Goal: Task Accomplishment & Management: Complete application form

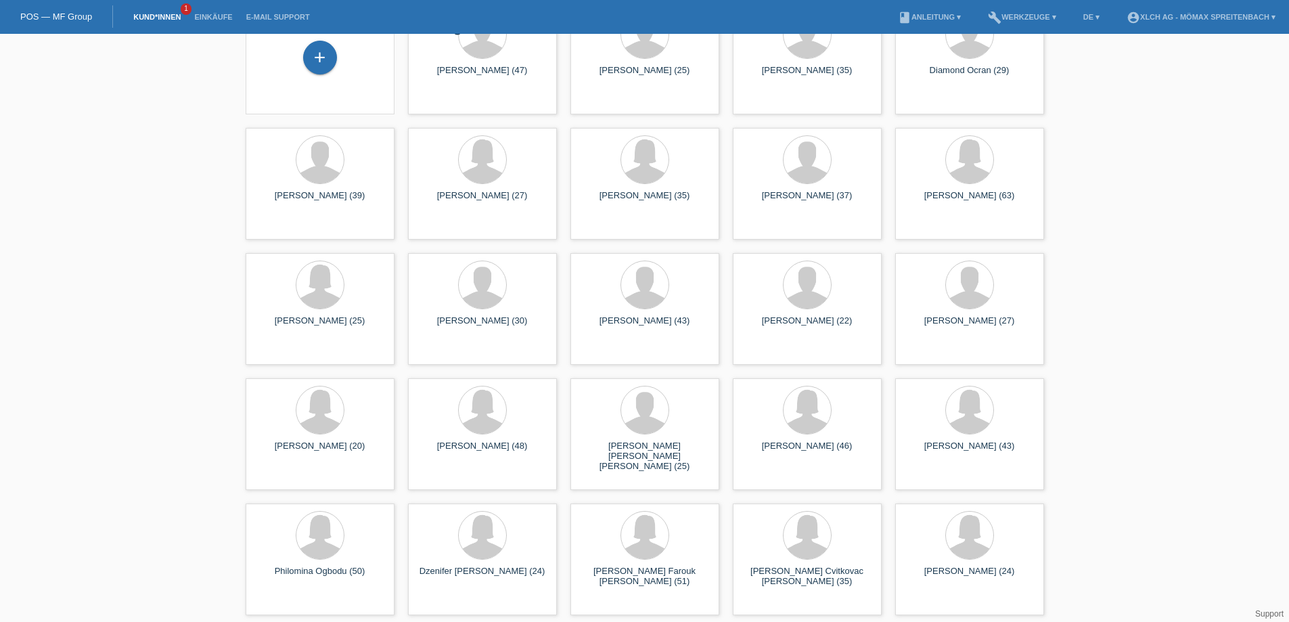
scroll to position [19, 0]
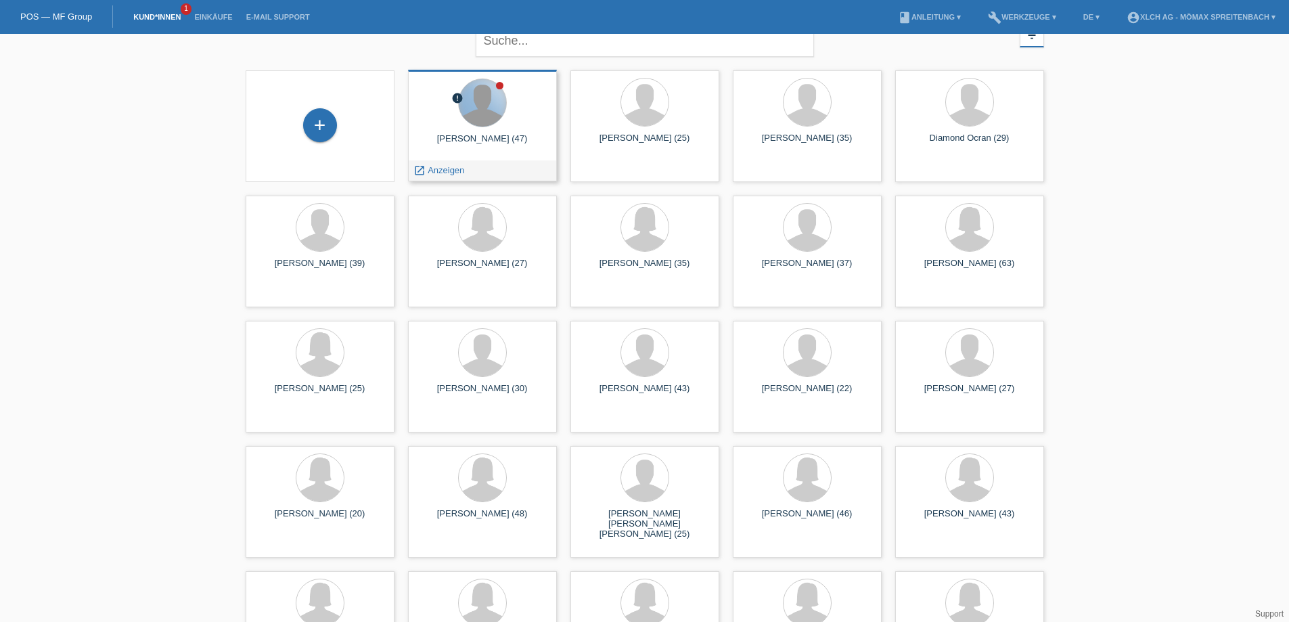
click at [482, 113] on div at bounding box center [482, 102] width 47 height 47
click at [436, 168] on span "Anzeigen" at bounding box center [446, 170] width 37 height 10
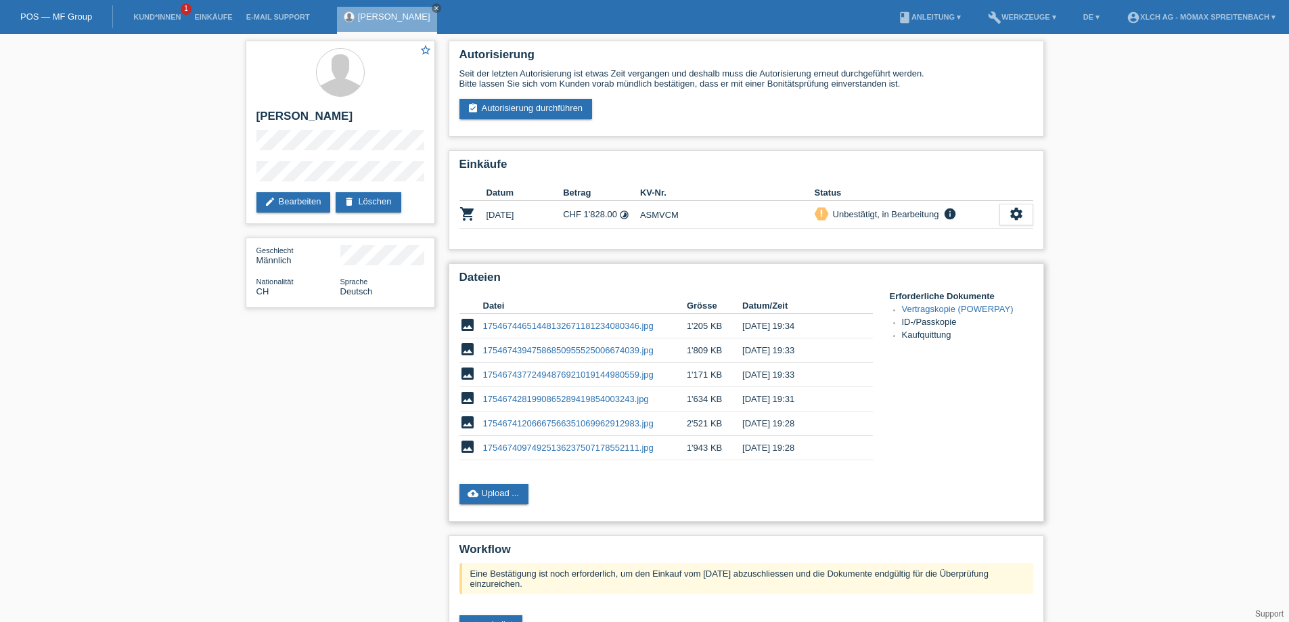
click at [928, 310] on link "Vertragskopie (POWERPAY)" at bounding box center [958, 309] width 112 height 10
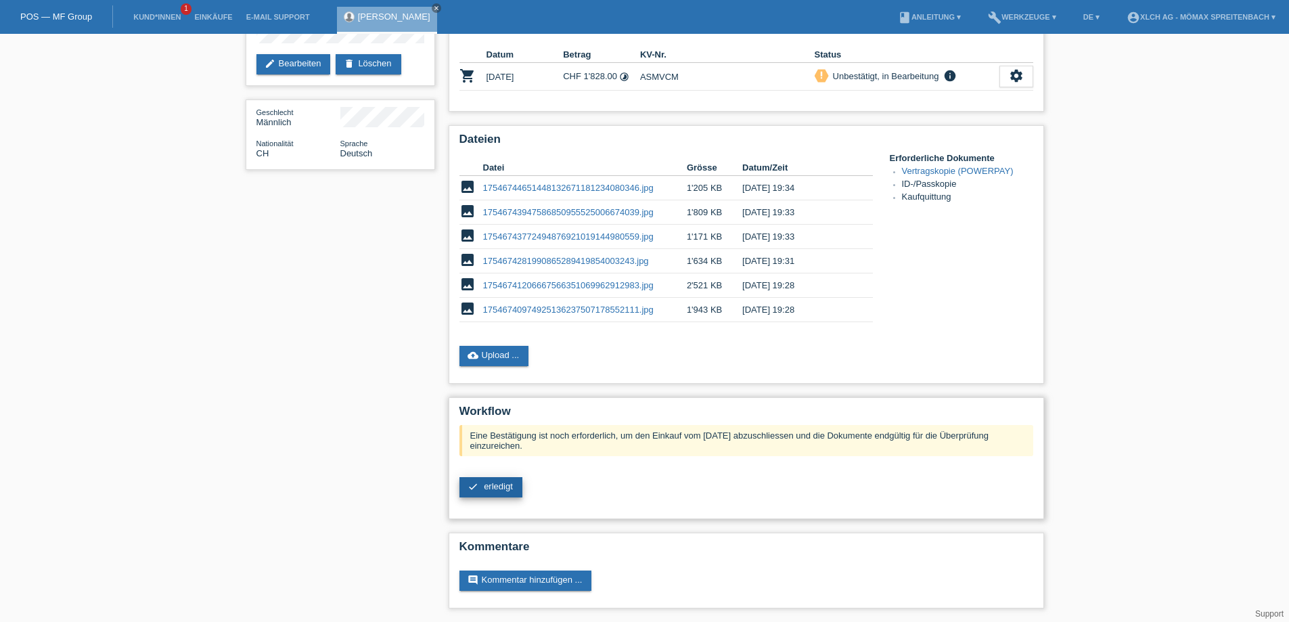
click at [482, 486] on link "check erledigt" at bounding box center [490, 487] width 63 height 20
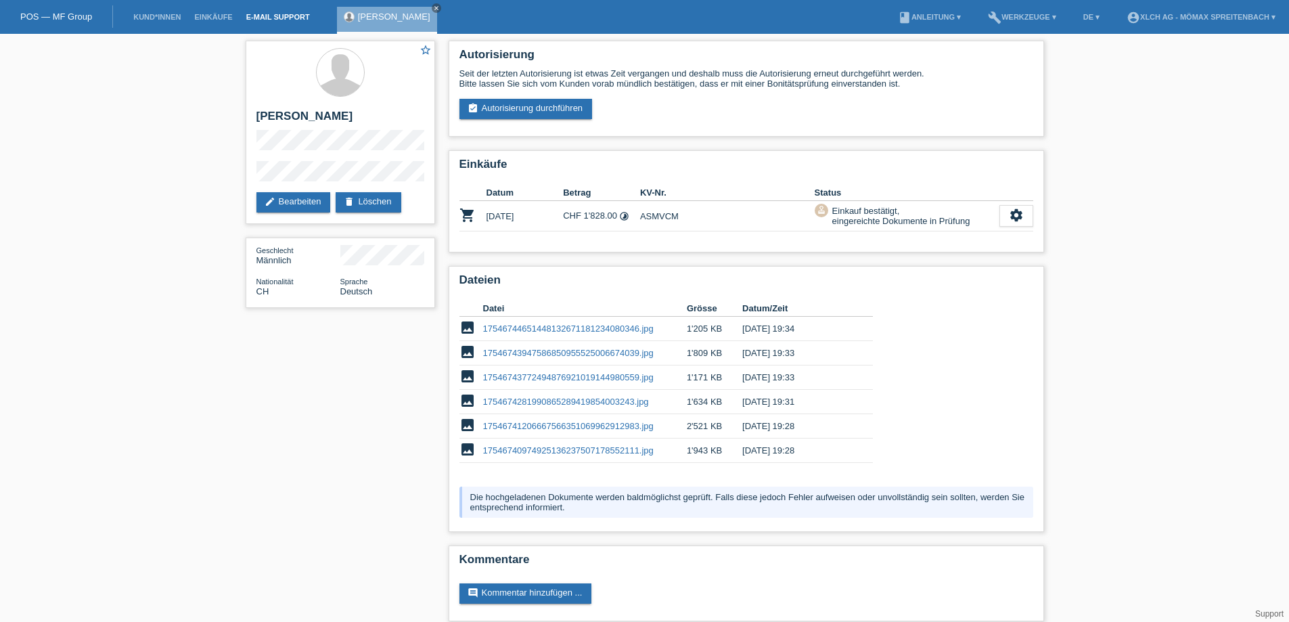
click at [288, 15] on link "E-Mail Support" at bounding box center [278, 17] width 77 height 8
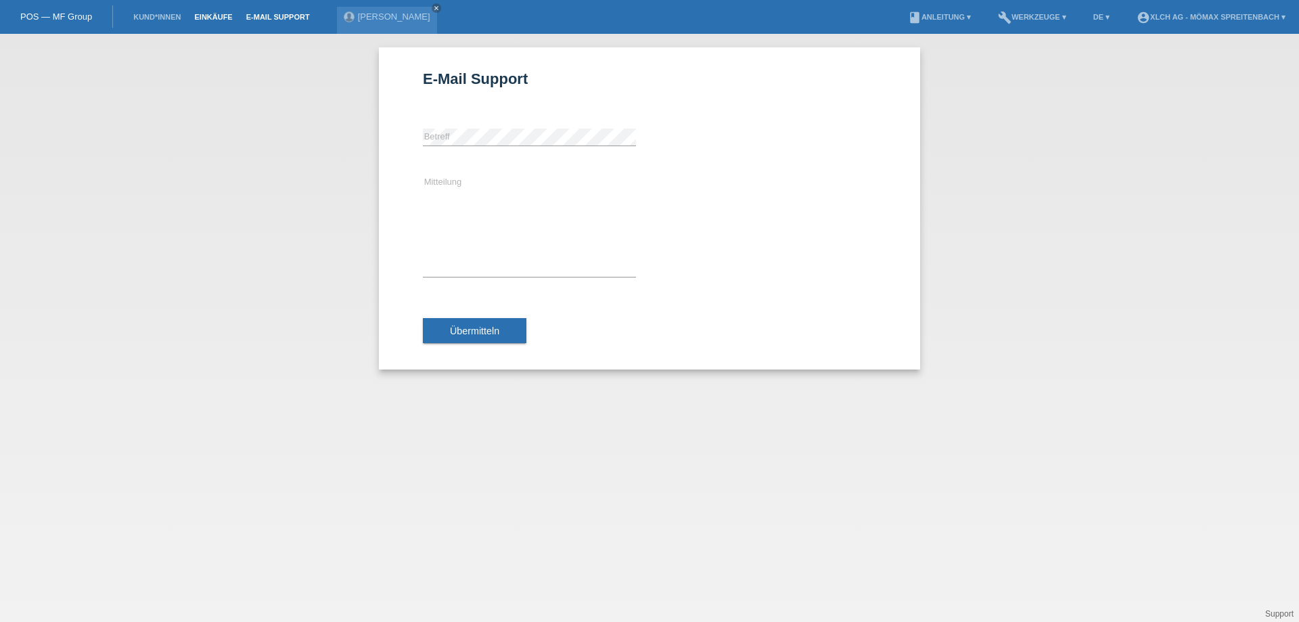
click at [223, 19] on link "Einkäufe" at bounding box center [212, 17] width 51 height 8
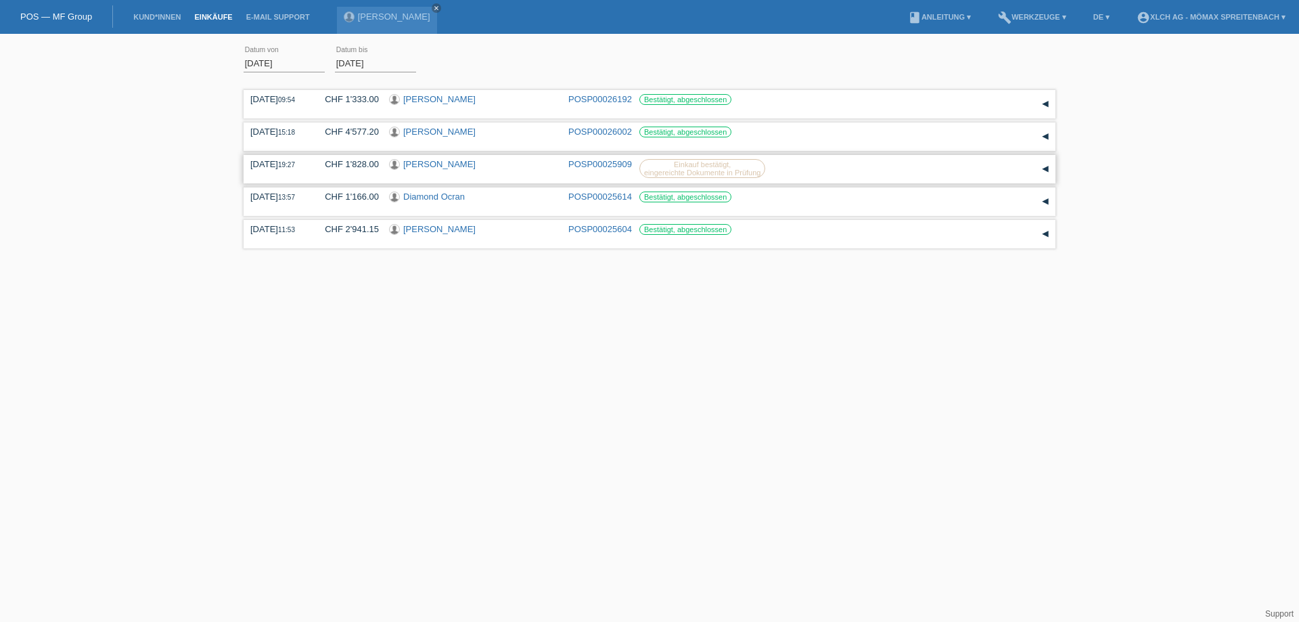
click at [1042, 172] on div "▾" at bounding box center [1045, 169] width 20 height 20
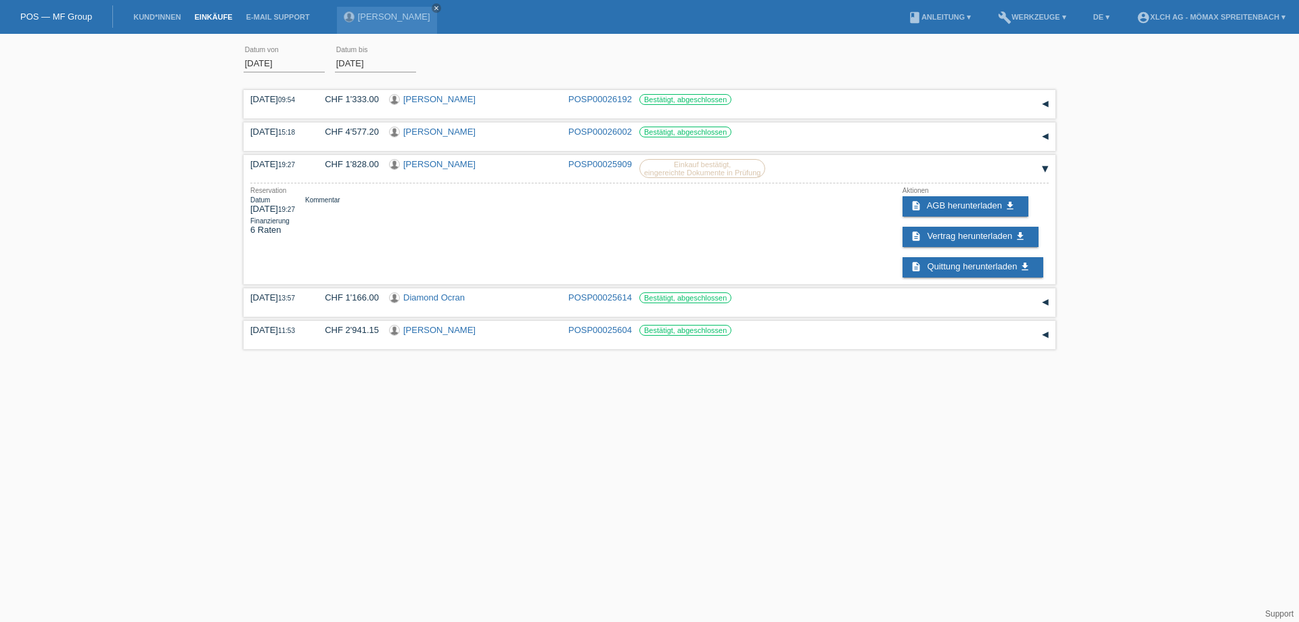
click at [158, 12] on li "Kund*innen" at bounding box center [157, 17] width 61 height 35
click at [161, 17] on link "Kund*innen" at bounding box center [157, 17] width 61 height 8
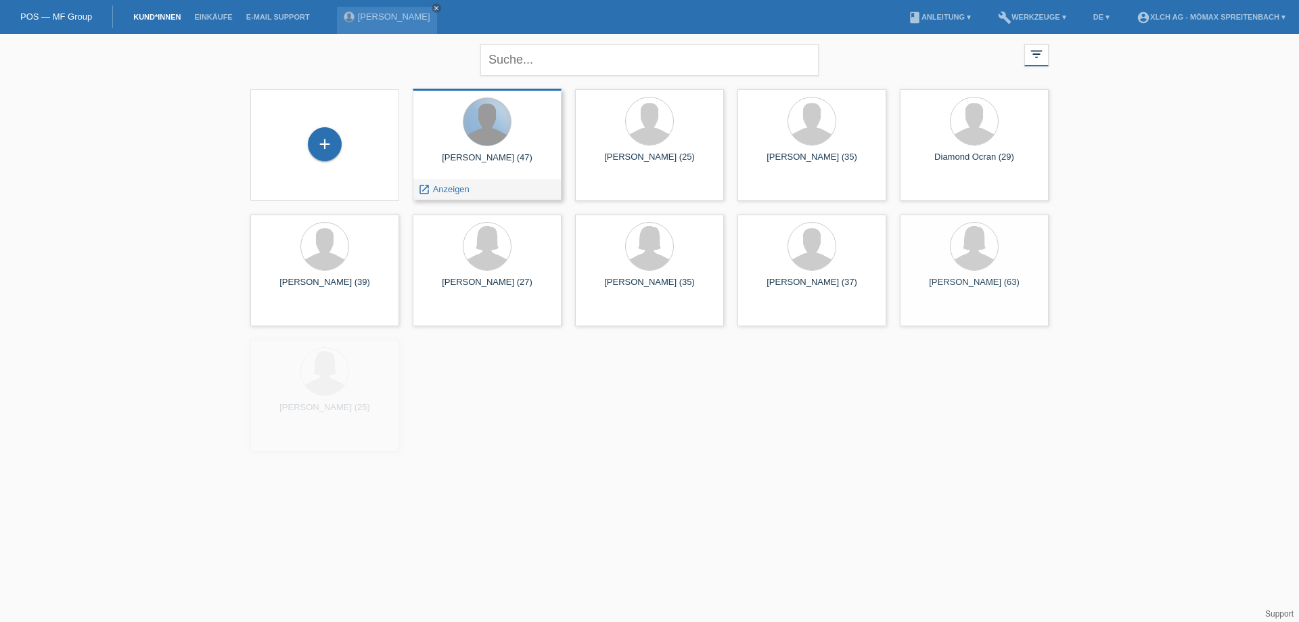
click at [483, 131] on div at bounding box center [487, 121] width 47 height 47
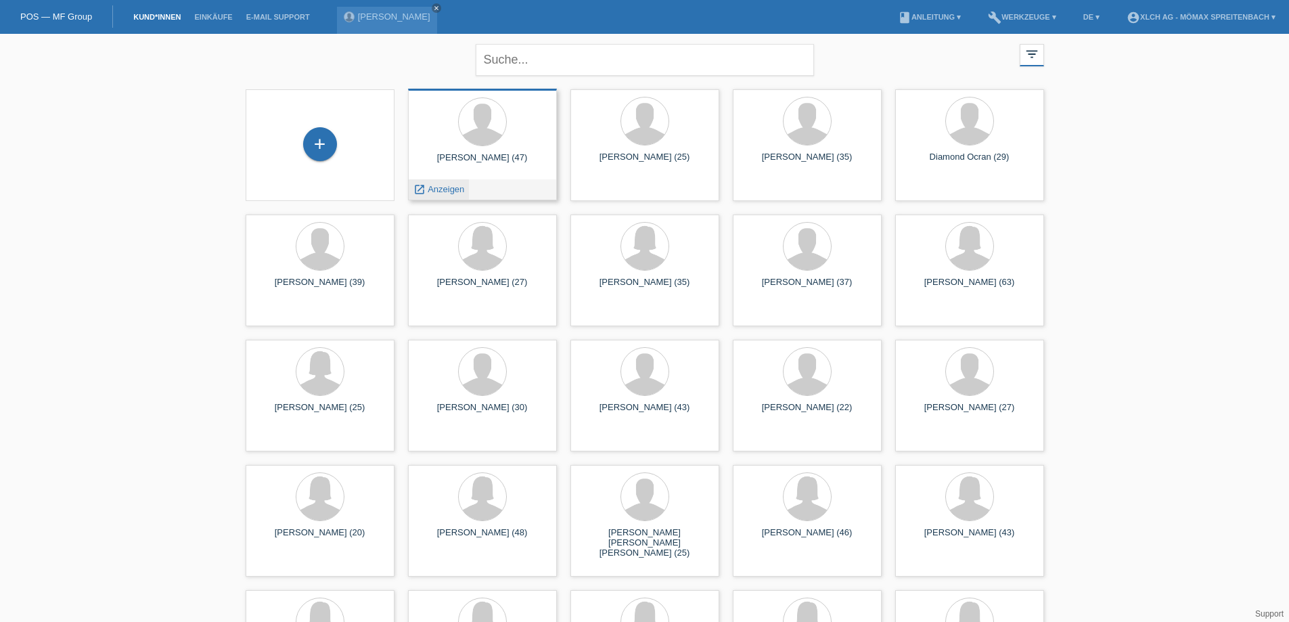
click at [442, 189] on span "Anzeigen" at bounding box center [446, 189] width 37 height 10
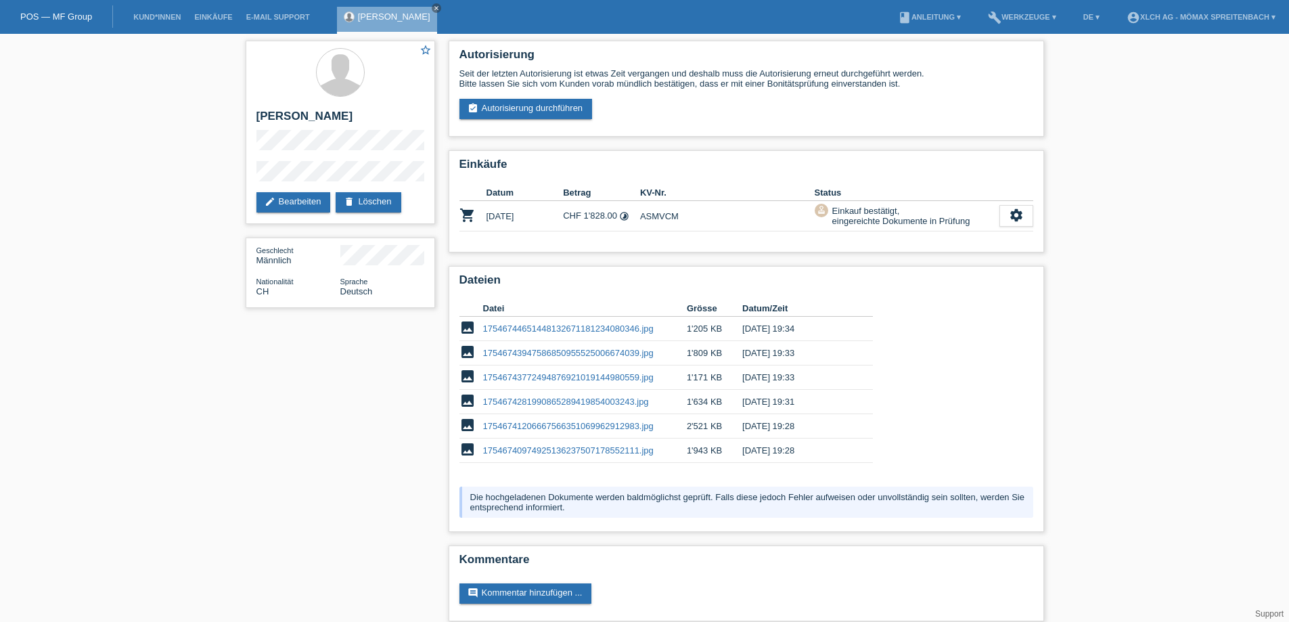
click at [98, 147] on div "star_border [PERSON_NAME] edit Bearbeiten delete Löschen Geschlecht Männlich Na…" at bounding box center [644, 334] width 1289 height 601
click at [151, 13] on link "Kund*innen" at bounding box center [157, 17] width 61 height 8
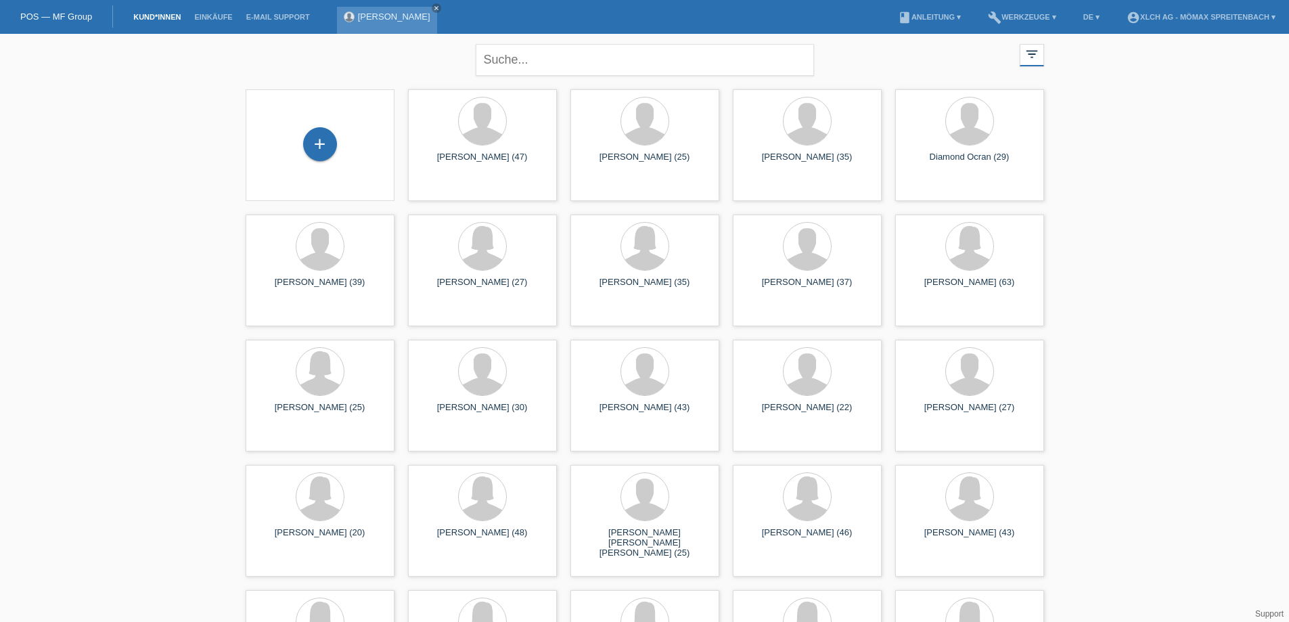
click at [394, 21] on link "[PERSON_NAME]" at bounding box center [394, 17] width 72 height 10
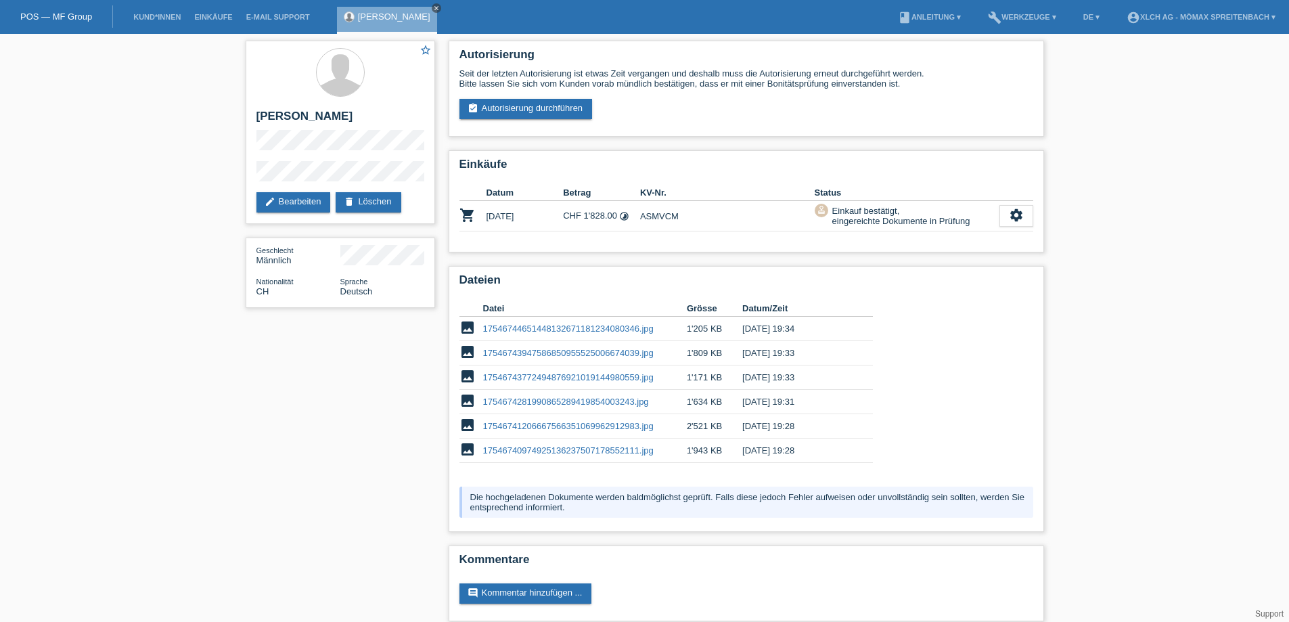
click at [433, 7] on icon "close" at bounding box center [436, 8] width 7 height 7
click at [151, 20] on link "Kund*innen" at bounding box center [157, 17] width 61 height 8
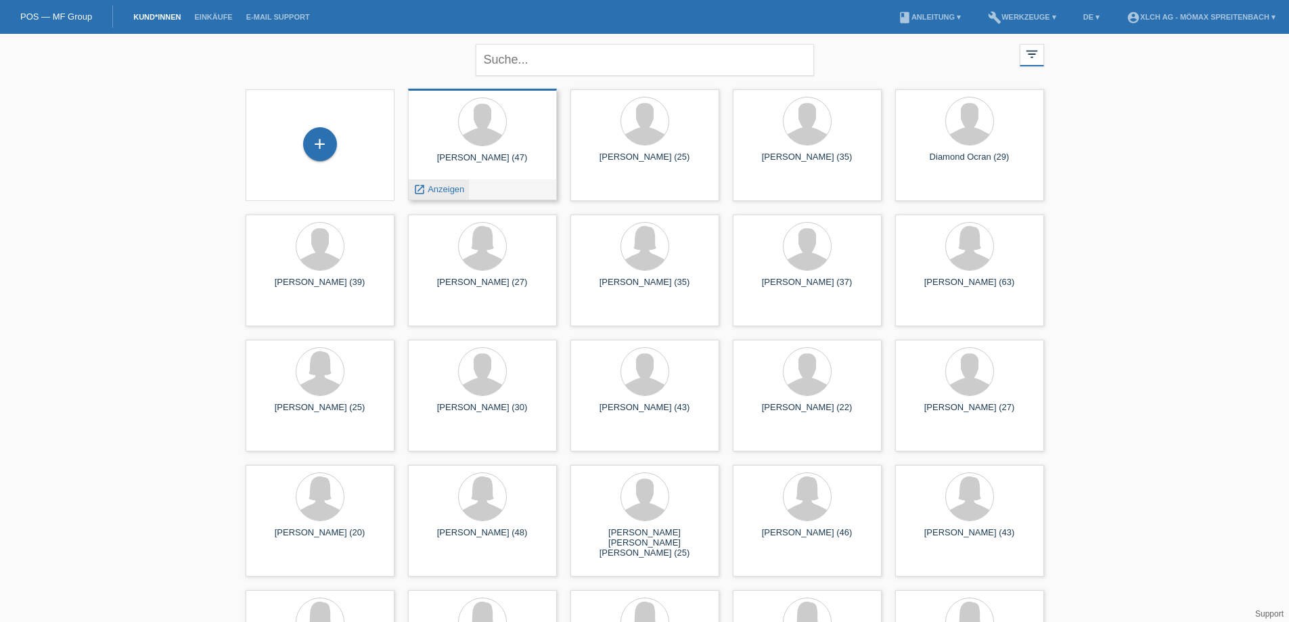
click at [447, 191] on span "Anzeigen" at bounding box center [446, 189] width 37 height 10
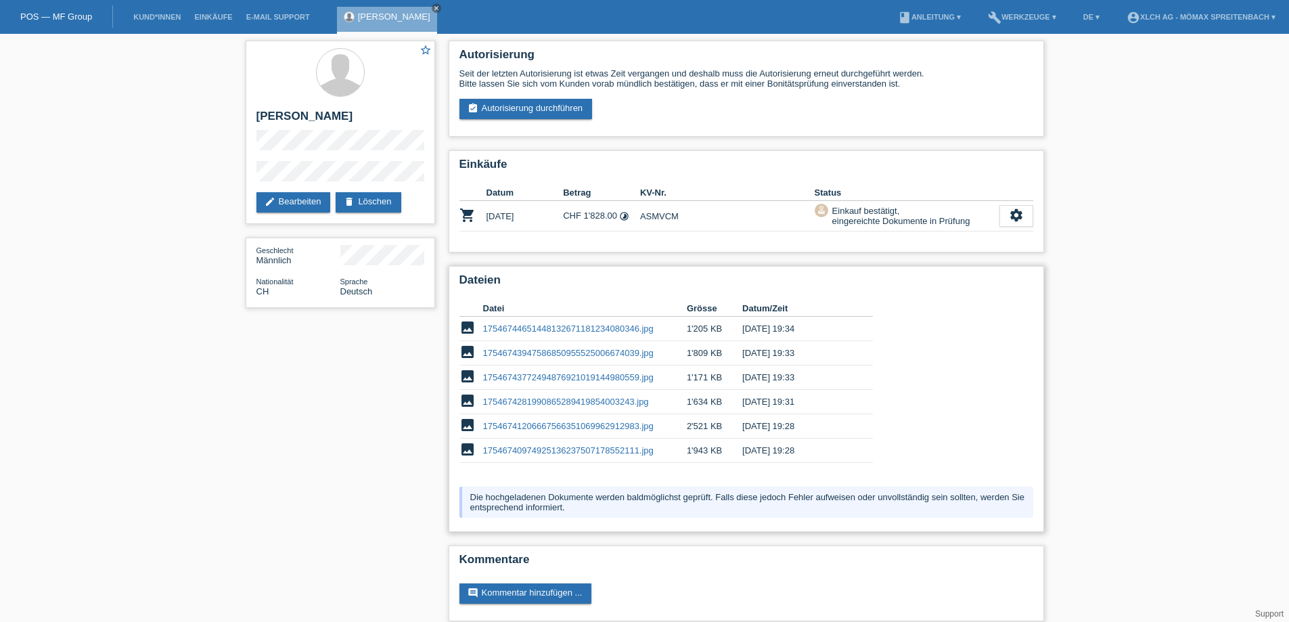
scroll to position [13, 0]
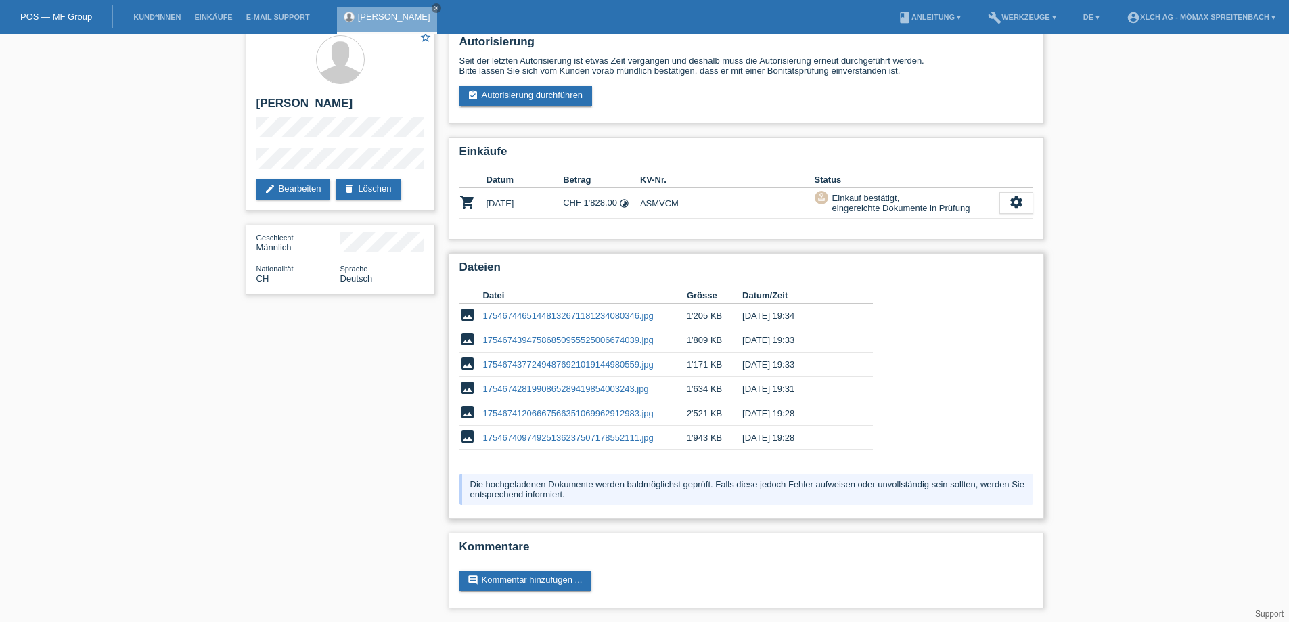
click at [541, 389] on link "1754674281990865289419854003243.jpg" at bounding box center [566, 389] width 166 height 10
click at [591, 315] on link "17546744651448132671181234080346.jpg" at bounding box center [568, 316] width 171 height 10
click at [599, 439] on link "17546740974925136237507178552111.jpg" at bounding box center [568, 437] width 171 height 10
click at [577, 437] on link "17546740974925136237507178552111.jpg" at bounding box center [568, 437] width 171 height 10
click at [298, 189] on link "edit Bearbeiten" at bounding box center [293, 189] width 74 height 20
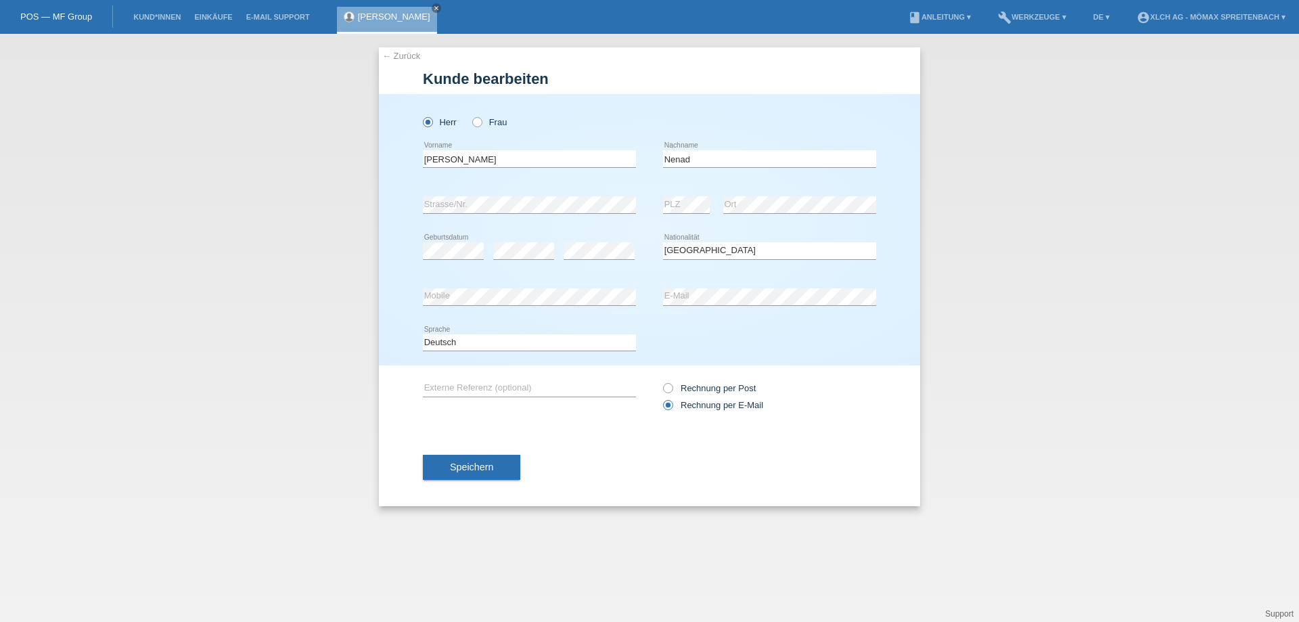
select select "CH"
click at [485, 472] on button "Speichern" at bounding box center [471, 468] width 97 height 26
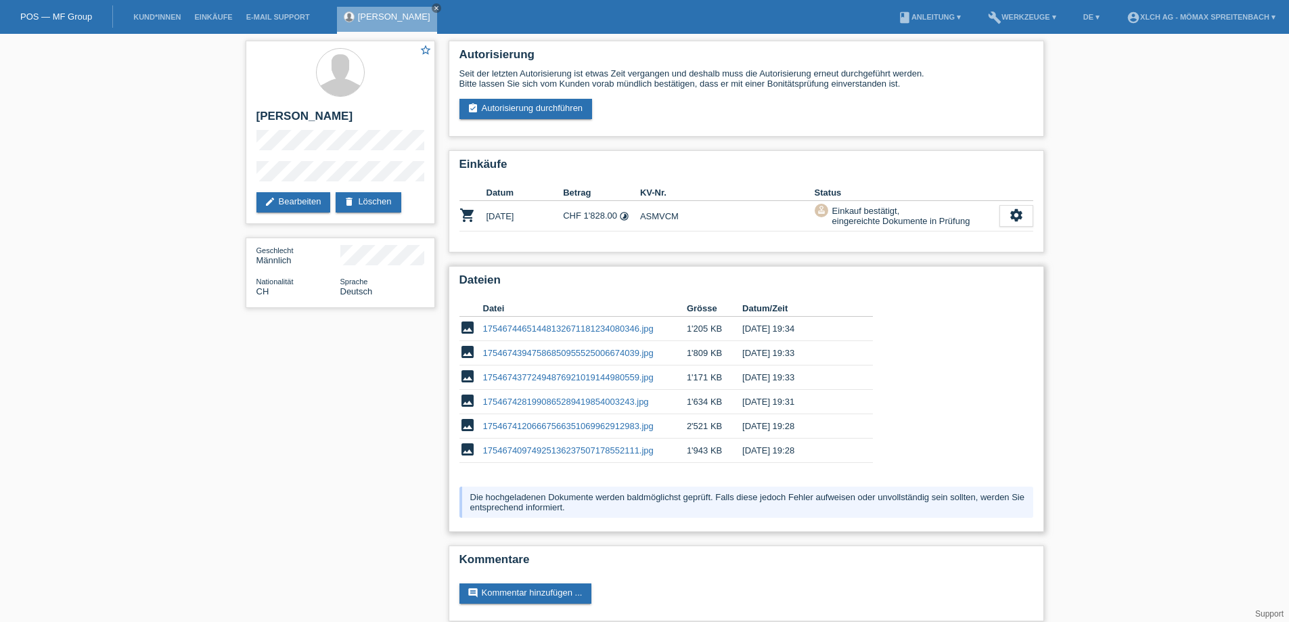
click at [609, 450] on link "17546740974925136237507178552111.jpg" at bounding box center [568, 450] width 171 height 10
click at [505, 104] on link "assignment_turned_in Autorisierung durchführen" at bounding box center [525, 109] width 133 height 20
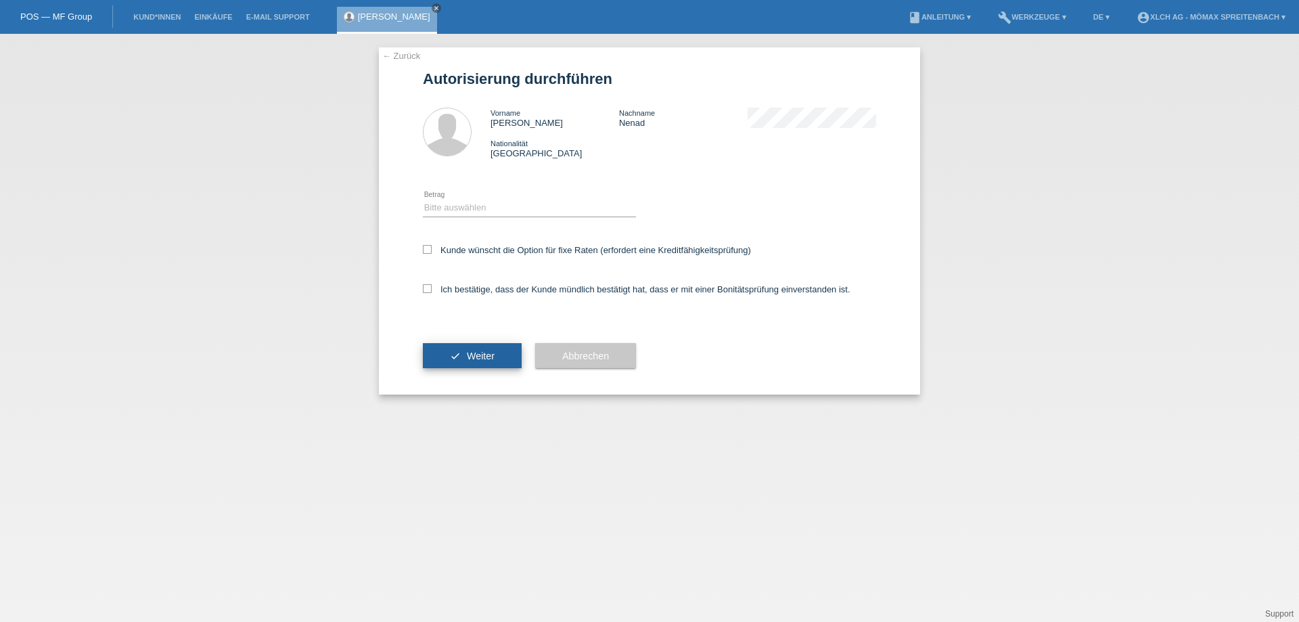
click at [476, 355] on span "Weiter" at bounding box center [481, 356] width 28 height 11
click at [468, 205] on select "Bitte auswählen CHF 1.00 - CHF 499.00 CHF 500.00 - CHF 1'999.00 CHF 2'000.00 - …" at bounding box center [529, 208] width 213 height 16
select select "2"
click at [423, 200] on select "Bitte auswählen CHF 1.00 - CHF 499.00 CHF 500.00 - CHF 1'999.00 CHF 2'000.00 - …" at bounding box center [529, 208] width 213 height 16
click at [481, 362] on button "check Weiter" at bounding box center [472, 356] width 99 height 26
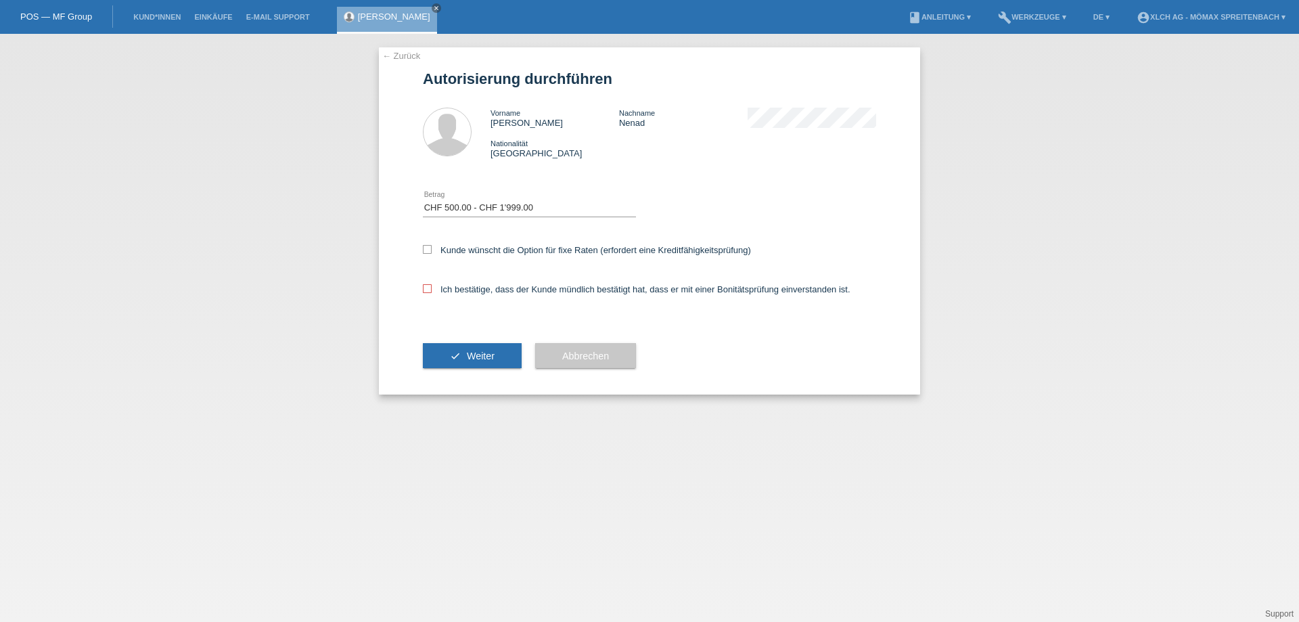
click at [430, 256] on div "Kunde wünscht die Option für fixe Raten (erfordert eine Kreditfähigkeitsprüfung)" at bounding box center [649, 250] width 453 height 39
click at [432, 289] on label "Ich bestätige, dass der Kunde mündlich bestätigt hat, dass er mit einer Bonität…" at bounding box center [637, 289] width 428 height 10
click at [432, 289] on input "Ich bestätige, dass der Kunde mündlich bestätigt hat, dass er mit einer Bonität…" at bounding box center [427, 288] width 9 height 9
checkbox input "true"
click at [433, 248] on label "Kunde wünscht die Option für fixe Raten (erfordert eine Kreditfähigkeitsprüfung)" at bounding box center [587, 250] width 328 height 10
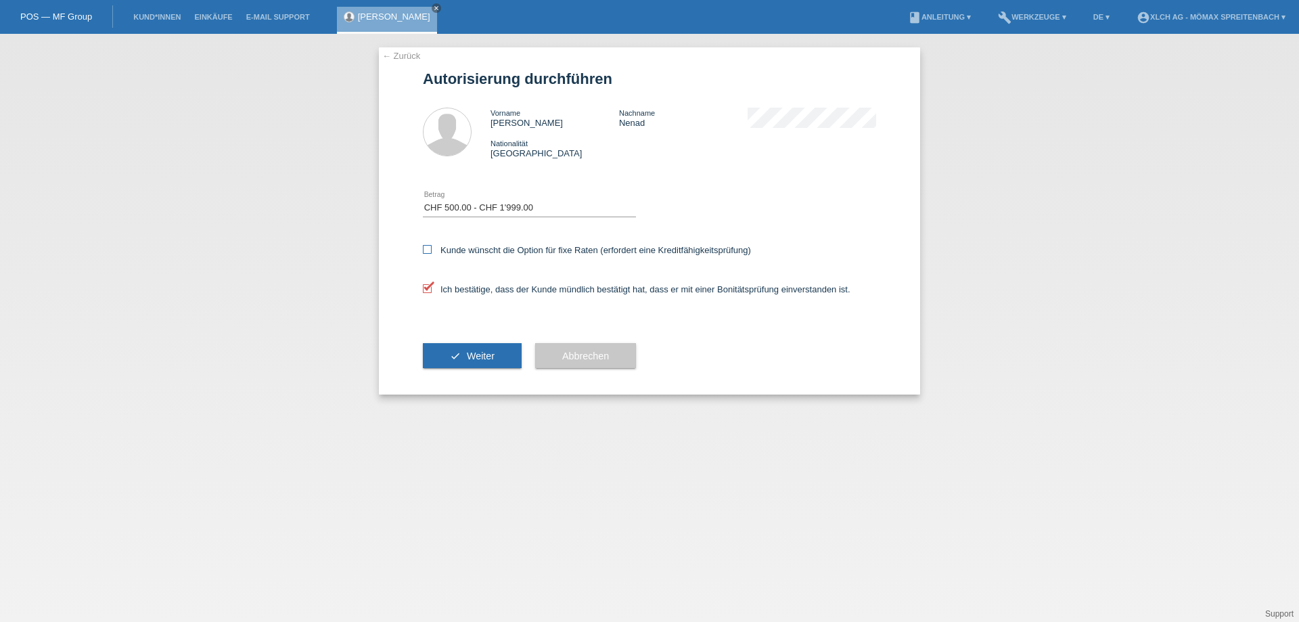
click at [432, 248] on input "Kunde wünscht die Option für fixe Raten (erfordert eine Kreditfähigkeitsprüfung)" at bounding box center [427, 249] width 9 height 9
checkbox input "true"
click at [466, 349] on button "check Weiter" at bounding box center [472, 356] width 99 height 26
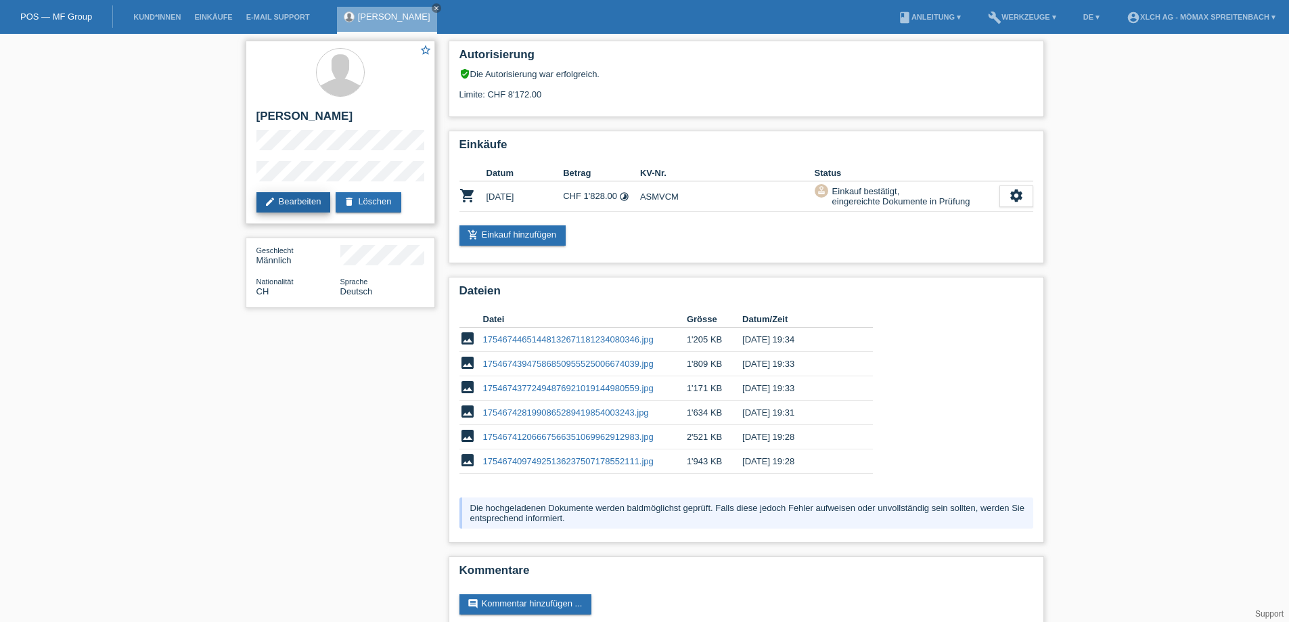
click at [286, 200] on link "edit Bearbeiten" at bounding box center [293, 202] width 74 height 20
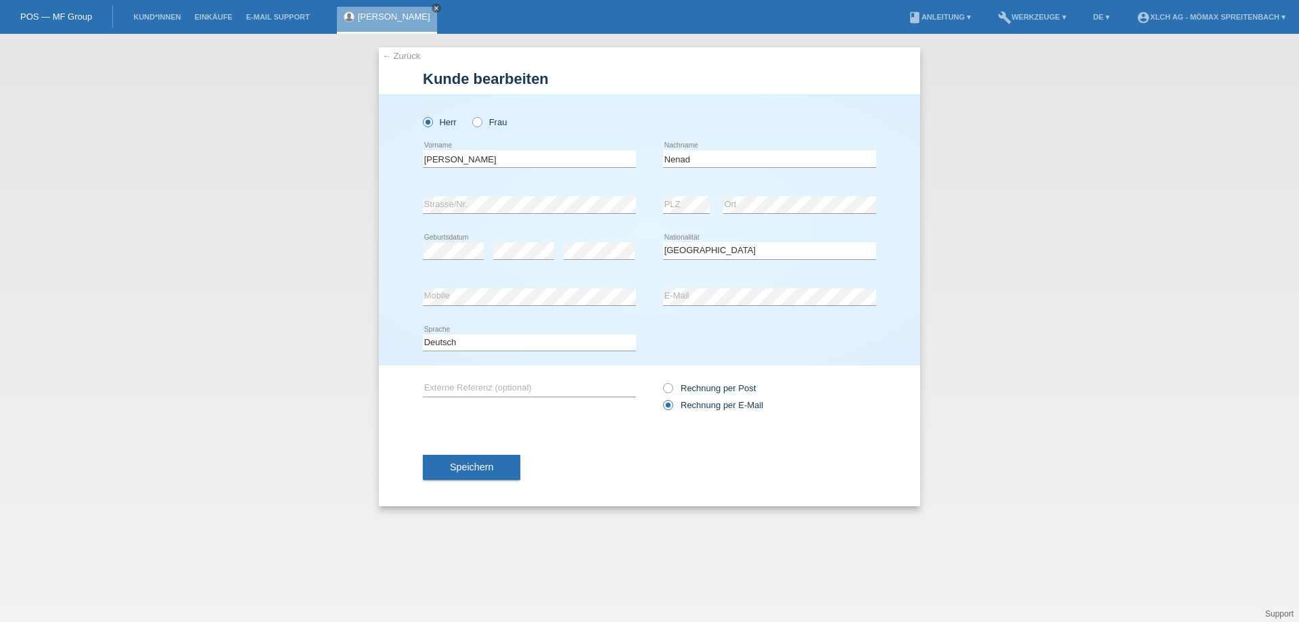
select select "CH"
click at [433, 9] on icon "close" at bounding box center [436, 8] width 7 height 7
click at [150, 20] on link "Kund*innen" at bounding box center [157, 17] width 61 height 8
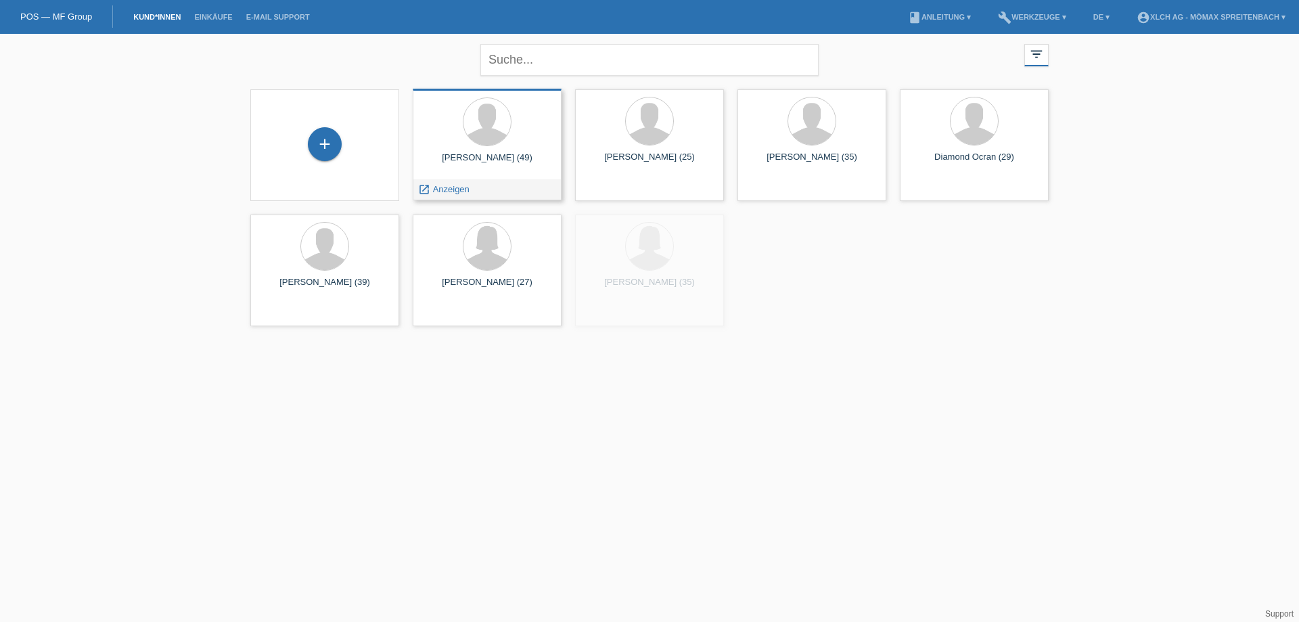
click at [475, 150] on div "[PERSON_NAME] (49) launch Anzeigen" at bounding box center [487, 145] width 149 height 112
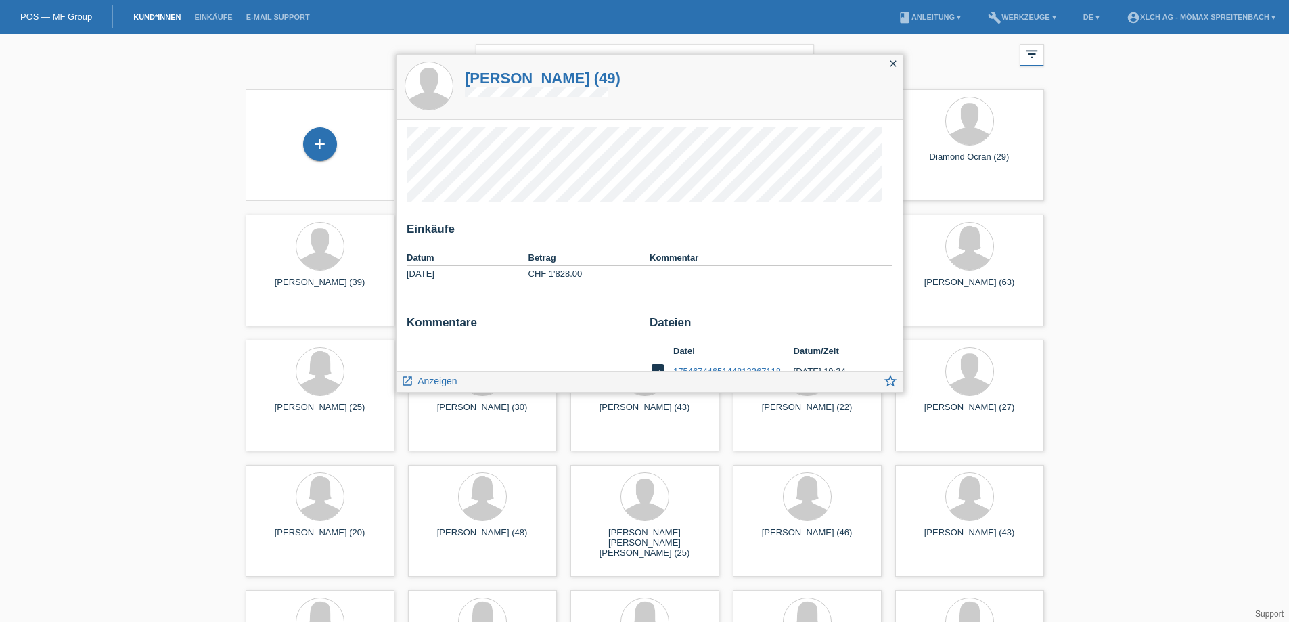
click at [897, 60] on icon "close" at bounding box center [893, 63] width 11 height 11
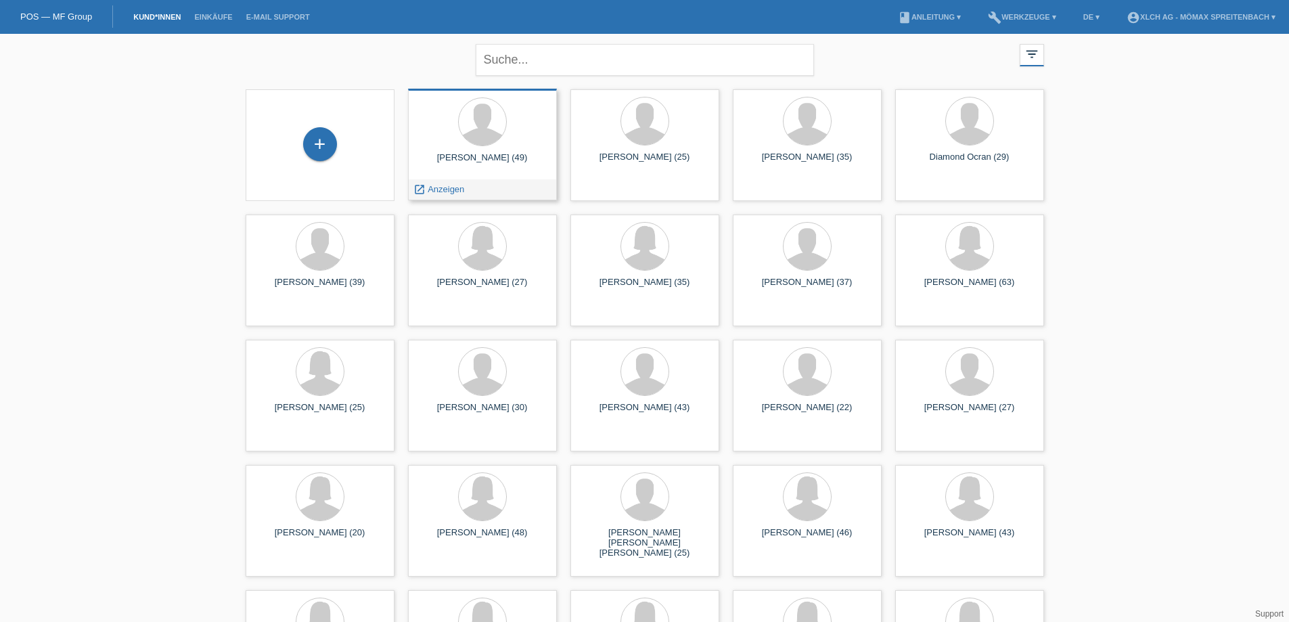
click at [485, 150] on div "Dautoski Nenad (49) launch Anzeigen" at bounding box center [482, 145] width 149 height 112
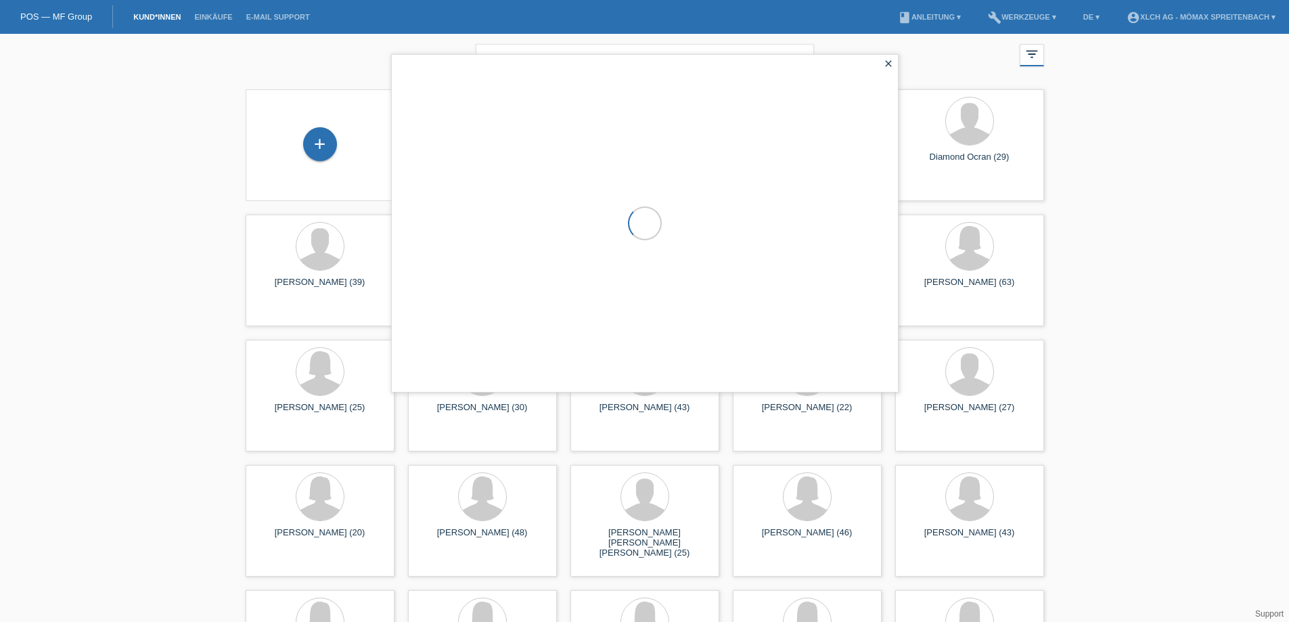
click at [485, 150] on div at bounding box center [645, 223] width 506 height 337
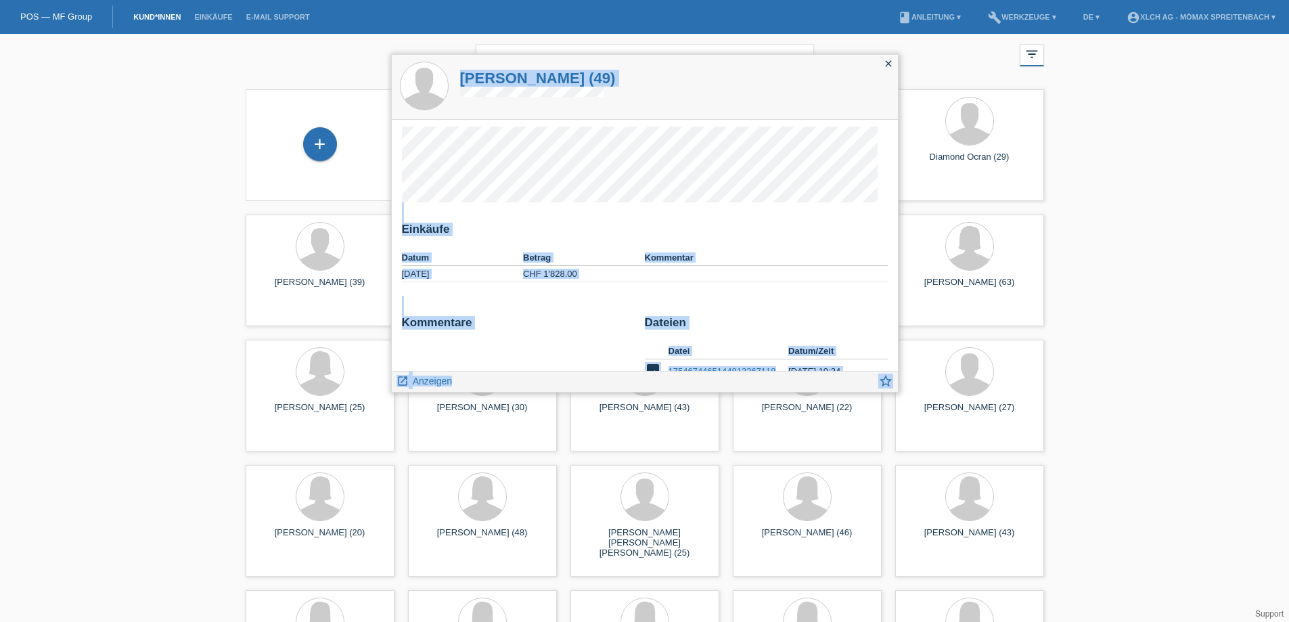
click at [888, 55] on div "close" at bounding box center [888, 65] width 19 height 20
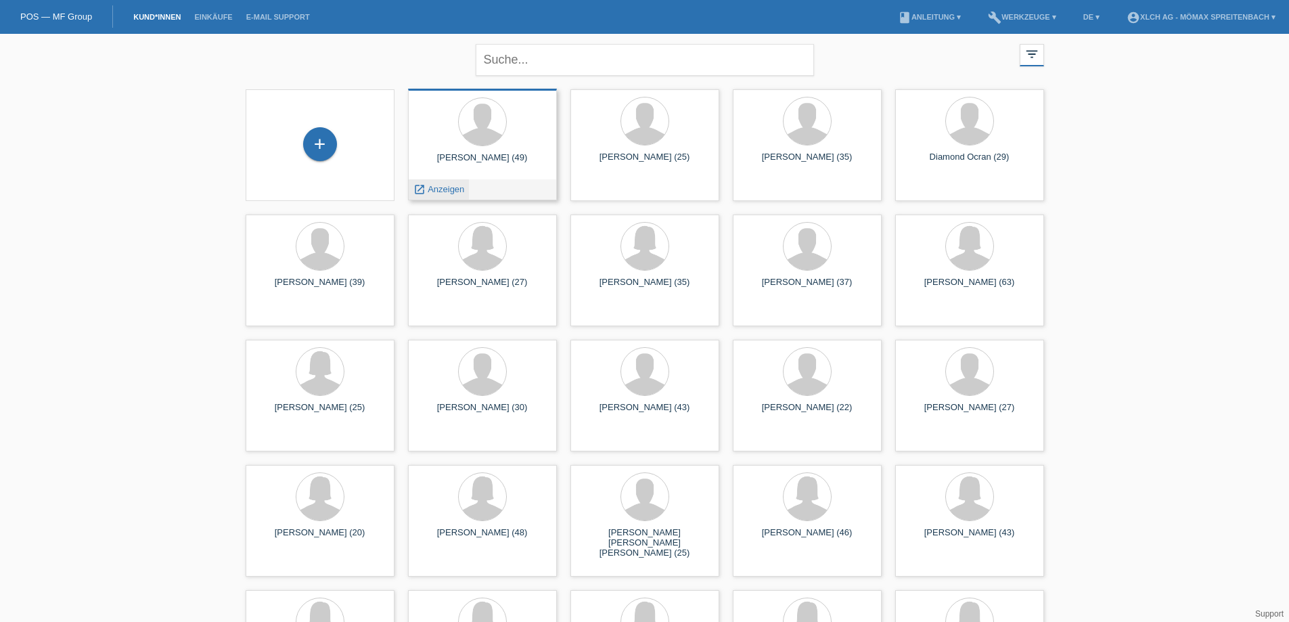
click at [439, 190] on span "Anzeigen" at bounding box center [446, 189] width 37 height 10
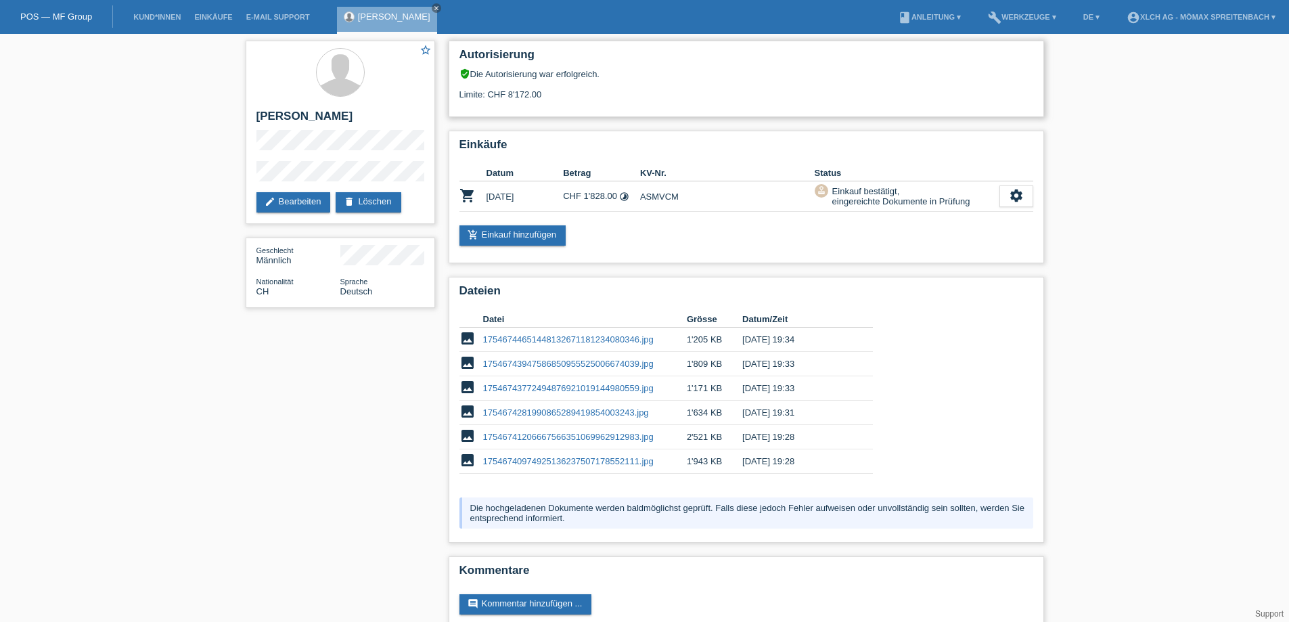
click at [520, 91] on div "Limite: CHF 8'172.00" at bounding box center [746, 89] width 574 height 20
click at [303, 204] on link "edit Bearbeiten" at bounding box center [293, 202] width 74 height 20
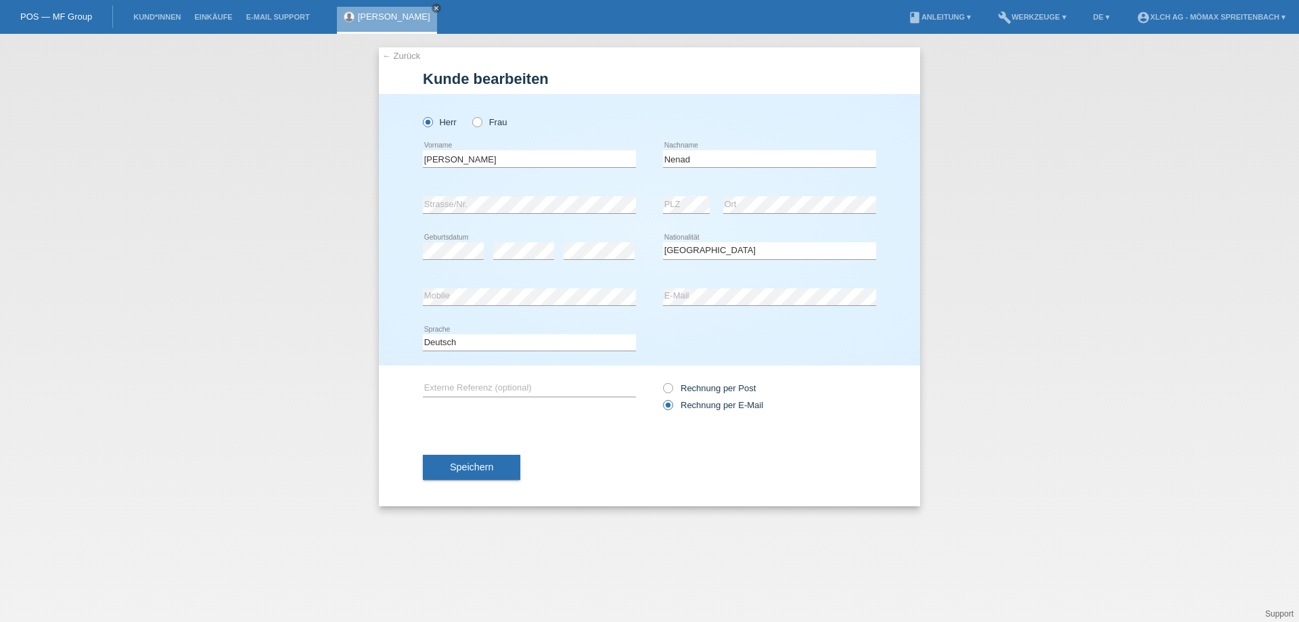
select select "CH"
click at [479, 479] on button "Speichern" at bounding box center [471, 468] width 97 height 26
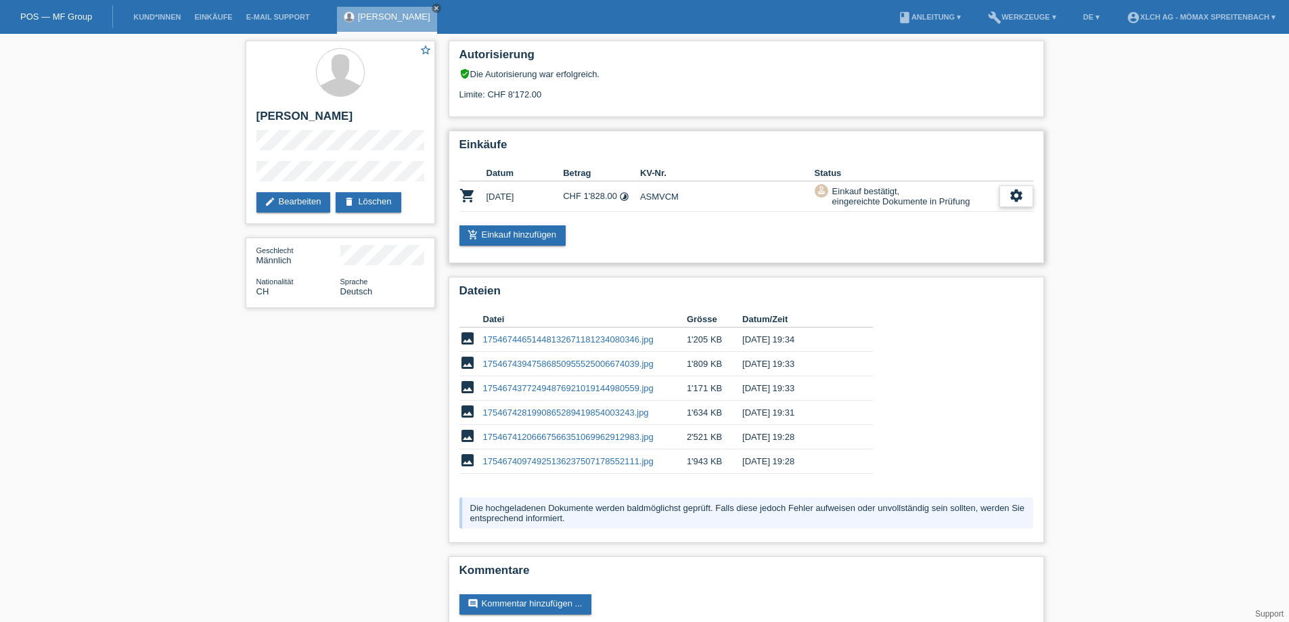
click at [1020, 194] on icon "settings" at bounding box center [1016, 195] width 15 height 15
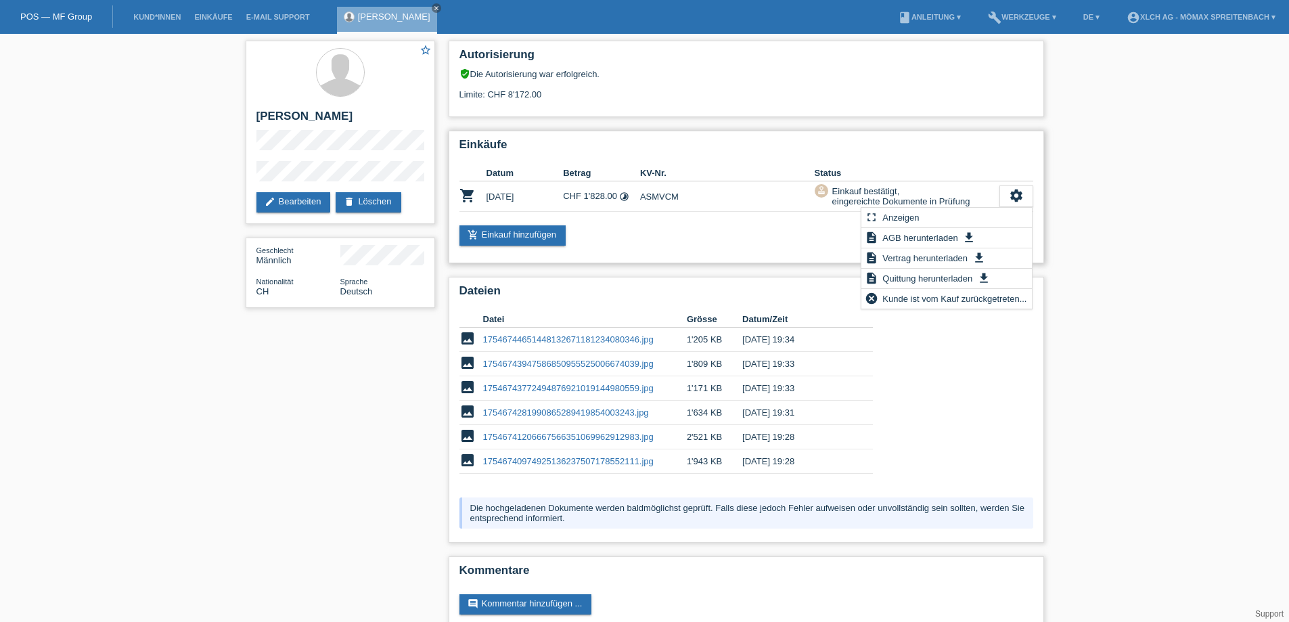
click at [895, 162] on div "Einkäufe Datum Betrag KV-Nr. Status shopping_cart 08.08.2025 CHF 1'828.00 timel…" at bounding box center [746, 197] width 595 height 133
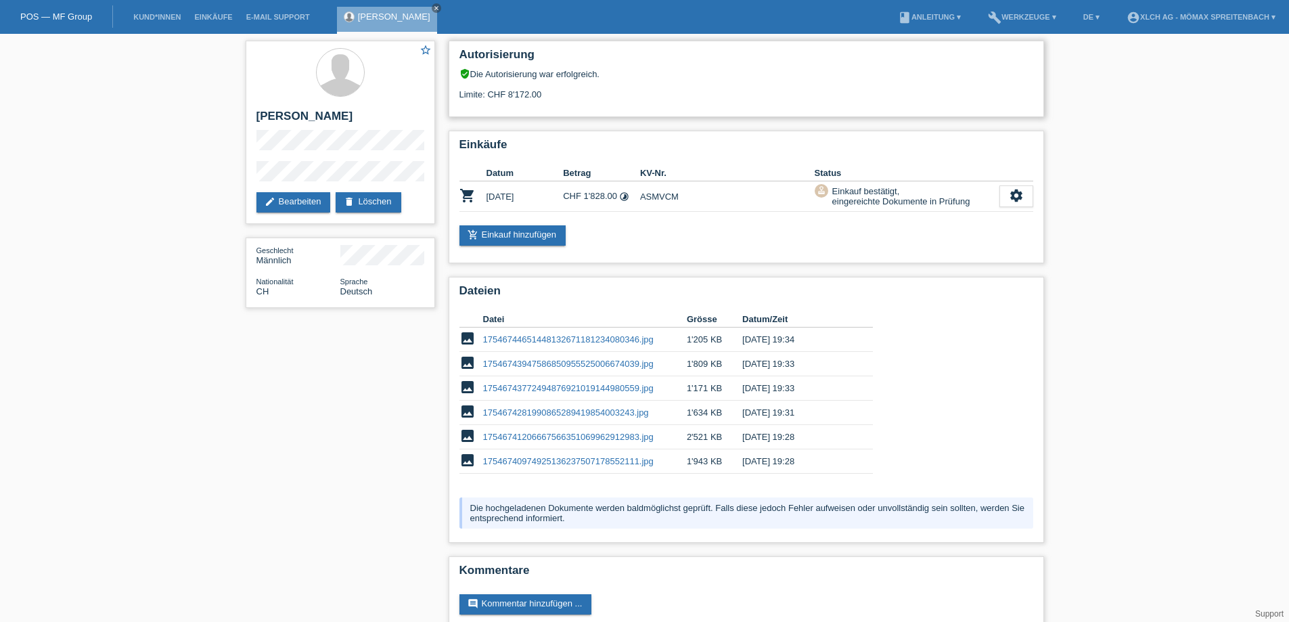
click at [512, 95] on div "Limite: CHF 8'172.00" at bounding box center [746, 89] width 574 height 20
click at [497, 72] on div "verified_user Die Autorisierung war erfolgreich." at bounding box center [746, 73] width 574 height 11
click at [474, 72] on div "verified_user Die Autorisierung war erfolgreich." at bounding box center [746, 73] width 574 height 11
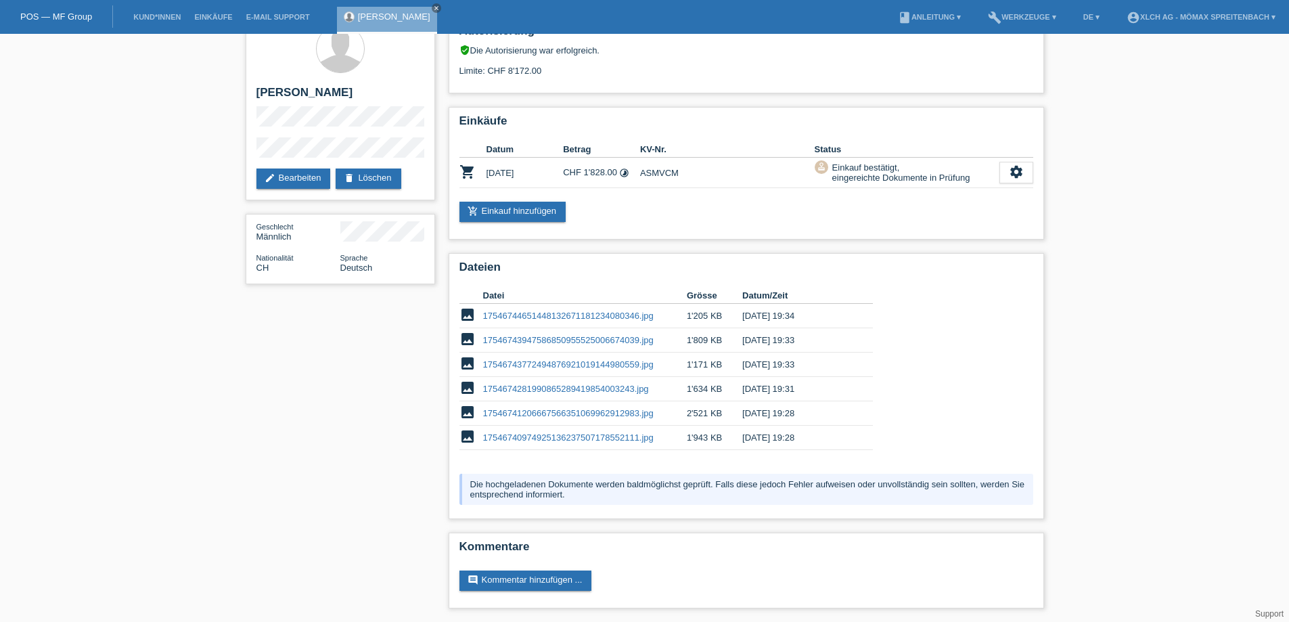
click at [90, 305] on div "star_border Dautoski Nenad edit Bearbeiten delete Löschen Geschlecht Männlich N…" at bounding box center [644, 316] width 1289 height 612
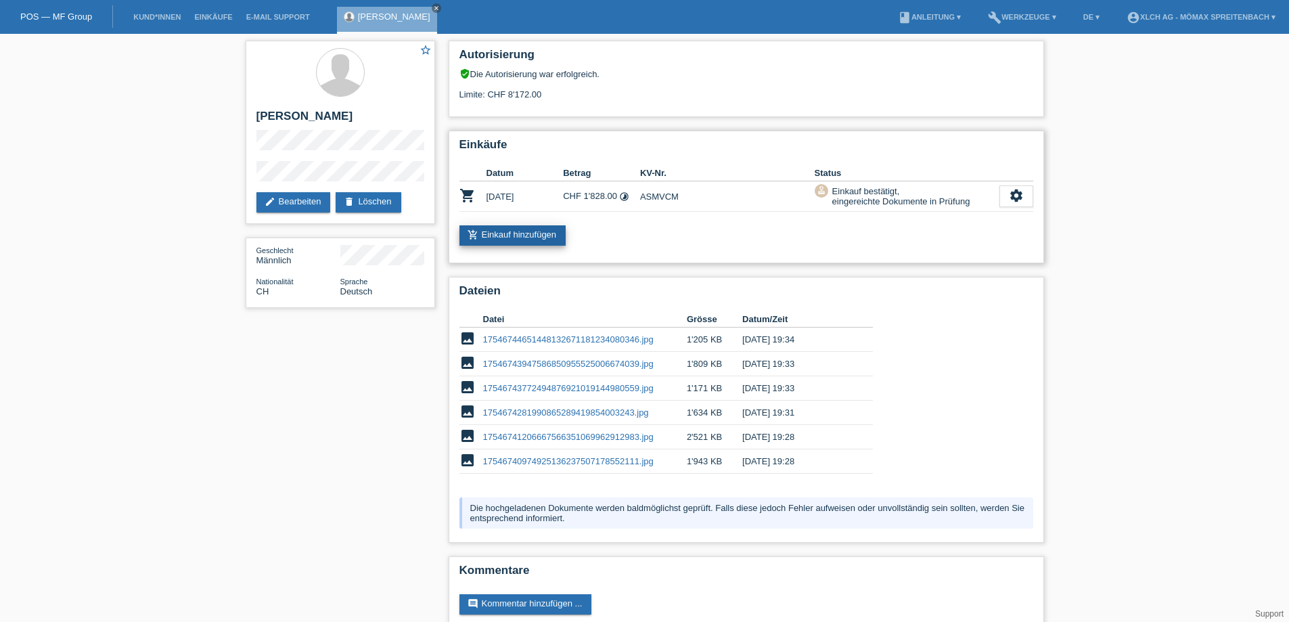
click at [529, 232] on link "add_shopping_cart Einkauf hinzufügen" at bounding box center [512, 235] width 107 height 20
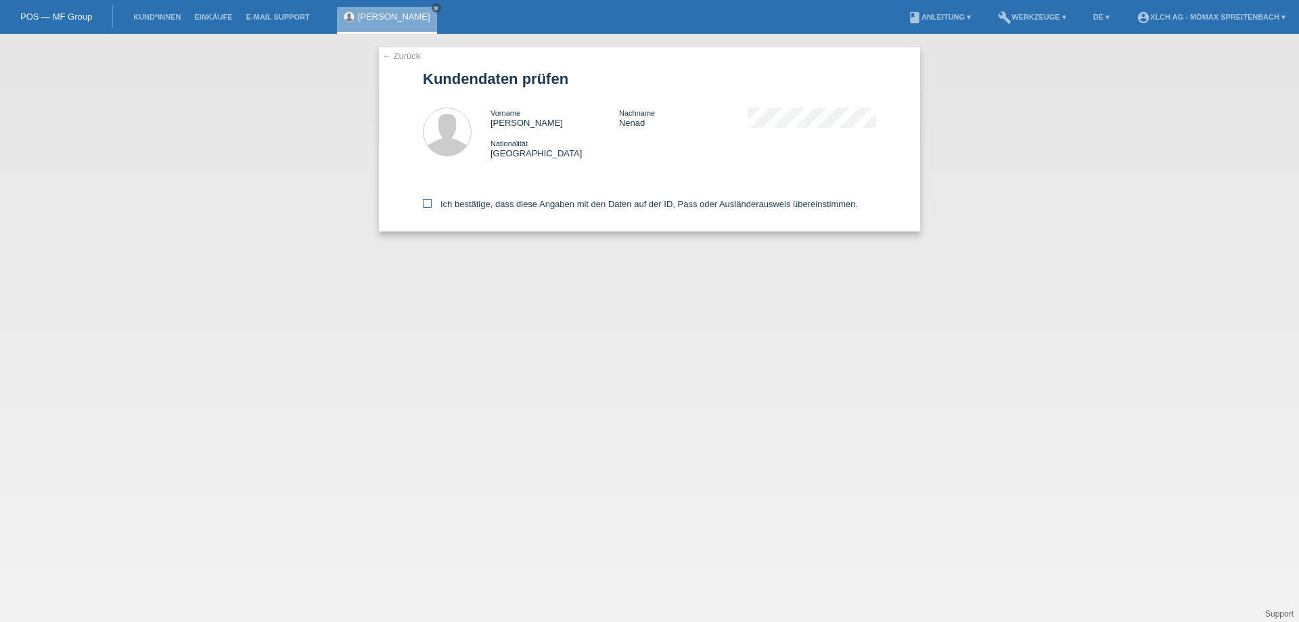
click at [436, 199] on label "Ich bestätige, dass diese Angaben mit den Daten auf der ID, Pass oder Ausländer…" at bounding box center [640, 204] width 435 height 10
click at [423, 195] on div "Ich bestätige, dass diese Angaben mit den Daten auf der ID, Pass oder Ausländer…" at bounding box center [649, 202] width 453 height 60
click at [426, 207] on icon at bounding box center [427, 203] width 9 height 9
click at [426, 207] on input "Ich bestätige, dass diese Angaben mit den Daten auf der ID, Pass oder Ausländer…" at bounding box center [427, 203] width 9 height 9
checkbox input "true"
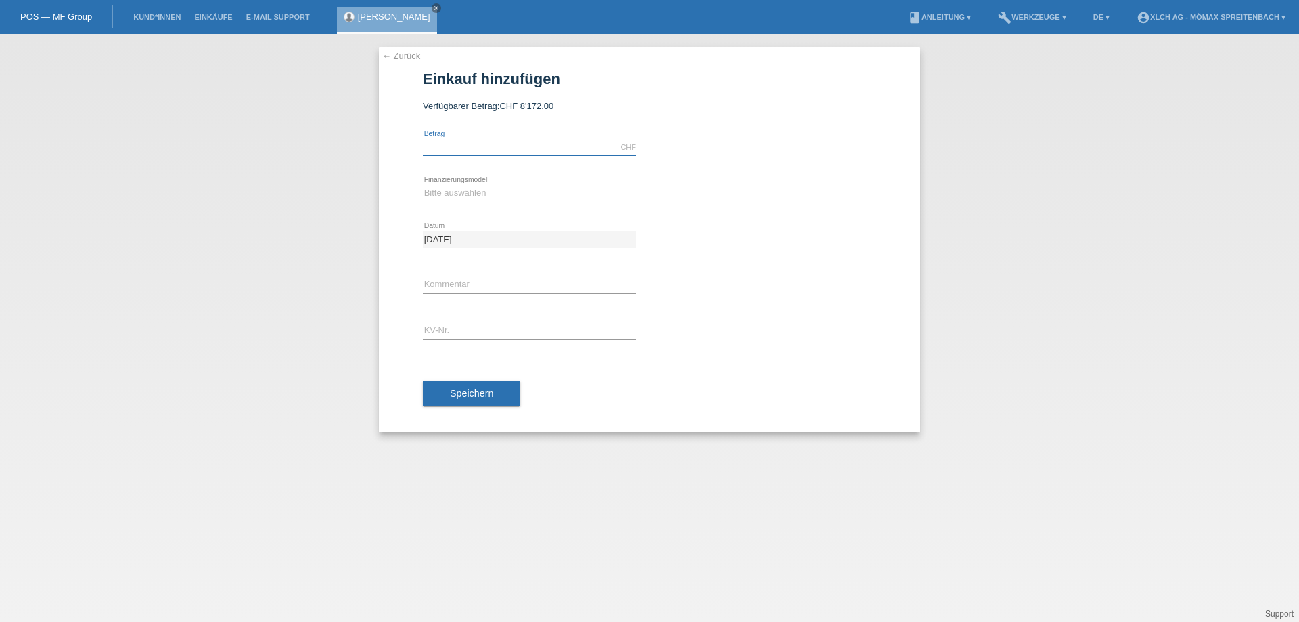
click at [497, 142] on input "text" at bounding box center [529, 147] width 213 height 17
type input "2000.00"
click at [502, 192] on select "Bitte auswählen Kauf auf Rechnung mit Teilzahlungsoption Fixe Raten - Zinsübern…" at bounding box center [529, 193] width 213 height 16
select select "112"
click at [423, 185] on select "Bitte auswählen Kauf auf Rechnung mit Teilzahlungsoption Fixe Raten - Zinsübern…" at bounding box center [529, 193] width 213 height 16
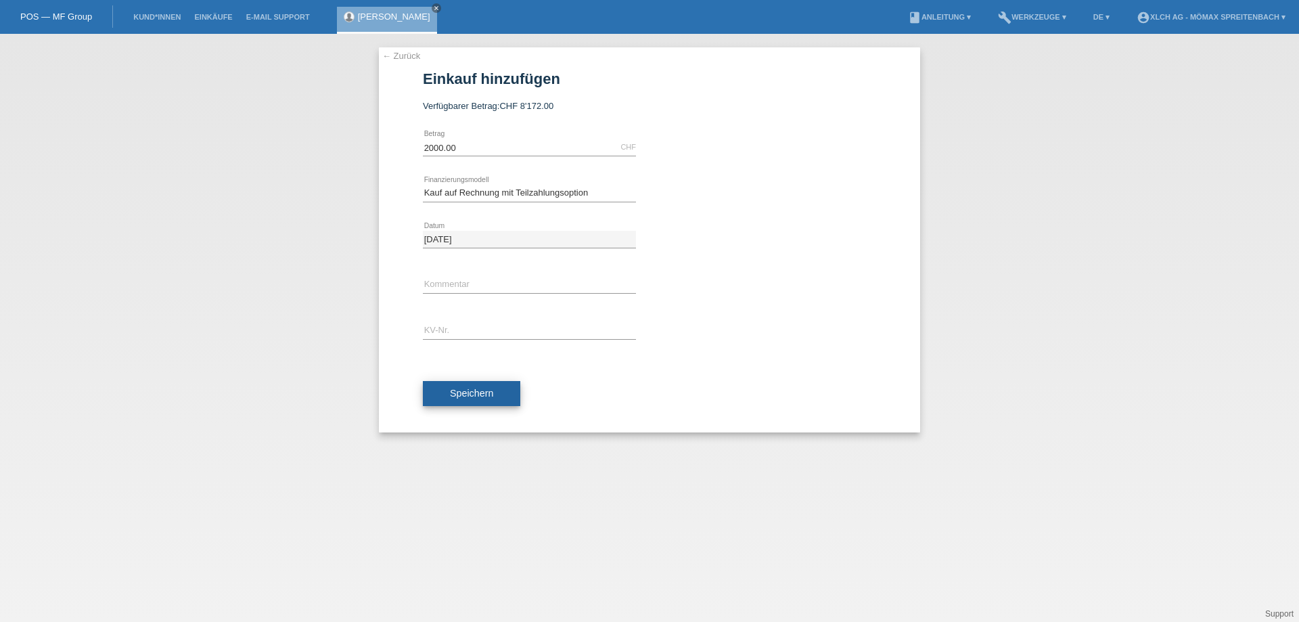
click at [489, 385] on button "Speichern" at bounding box center [471, 394] width 97 height 26
click at [478, 325] on input "text" at bounding box center [529, 331] width 213 height 17
click at [147, 16] on link "Kund*innen" at bounding box center [157, 17] width 61 height 8
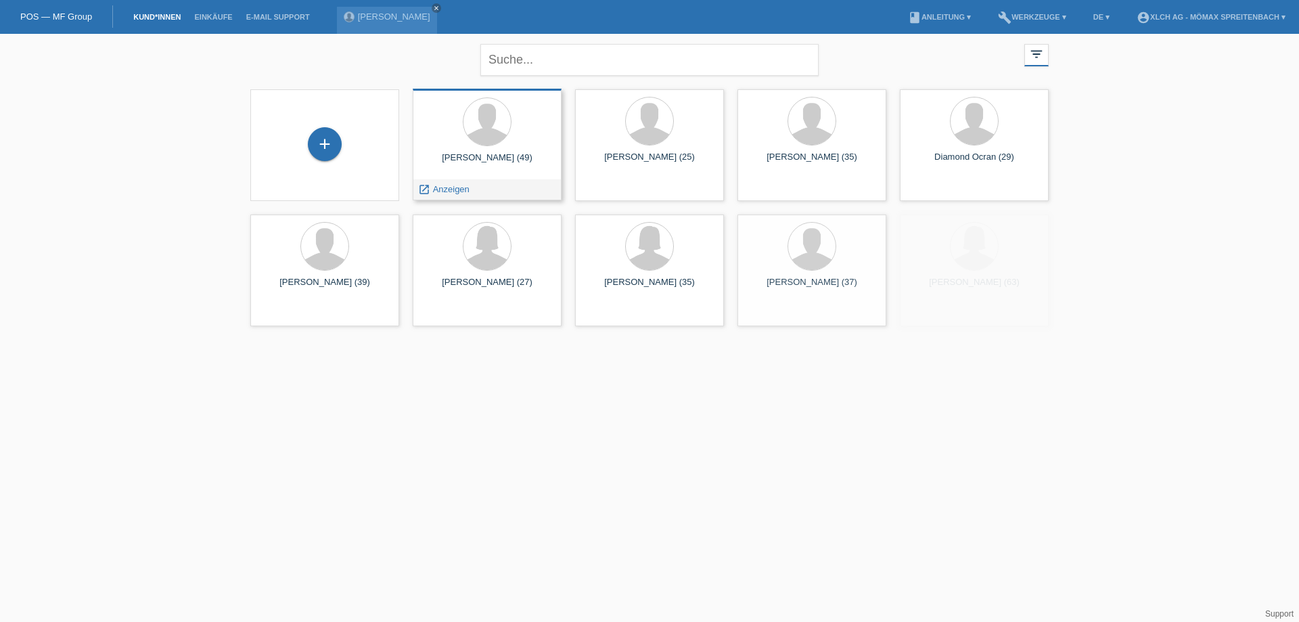
click at [494, 146] on div at bounding box center [487, 122] width 127 height 51
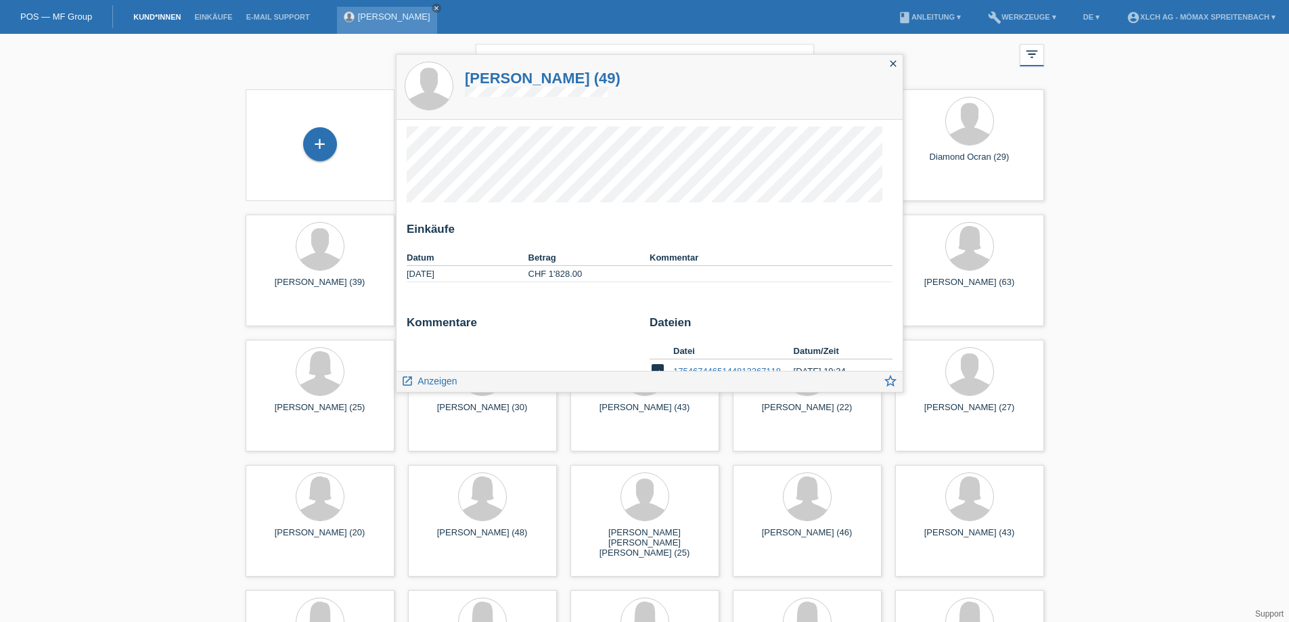
click at [370, 20] on link "[PERSON_NAME]" at bounding box center [394, 17] width 72 height 10
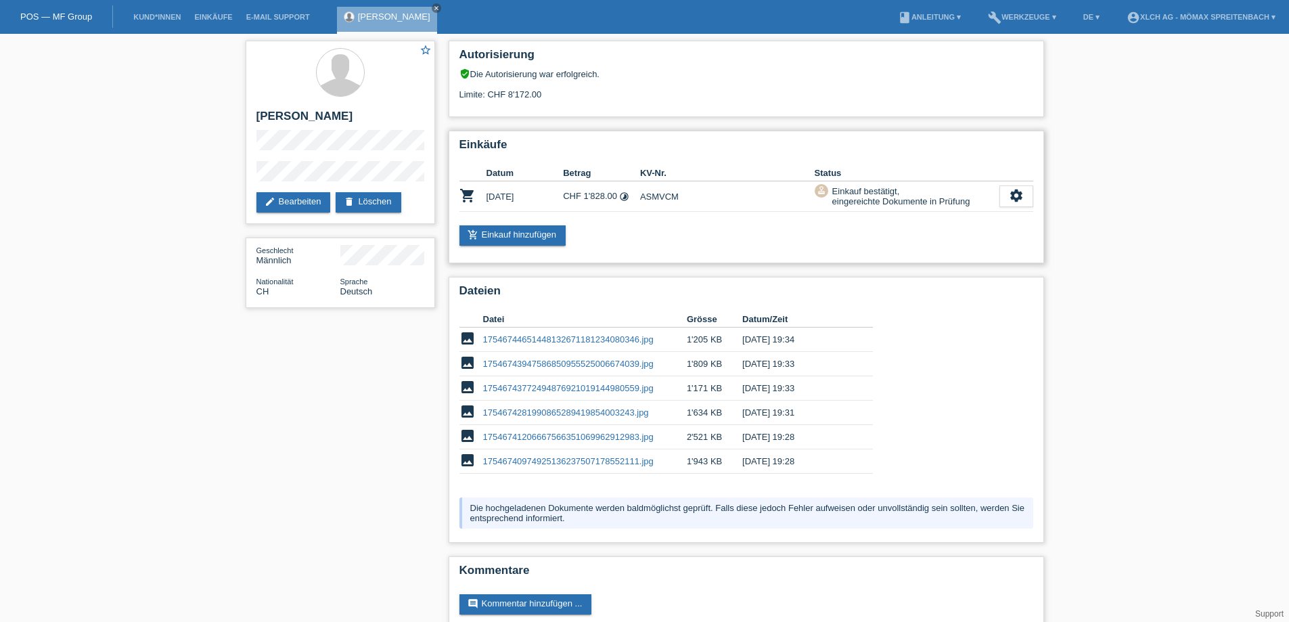
drag, startPoint x: 679, startPoint y: 197, endPoint x: 642, endPoint y: 192, distance: 37.6
click at [642, 192] on td "ASMVCM" at bounding box center [727, 196] width 175 height 30
copy td "ASMVCM"
click at [505, 236] on link "add_shopping_cart Einkauf hinzufügen" at bounding box center [512, 235] width 107 height 20
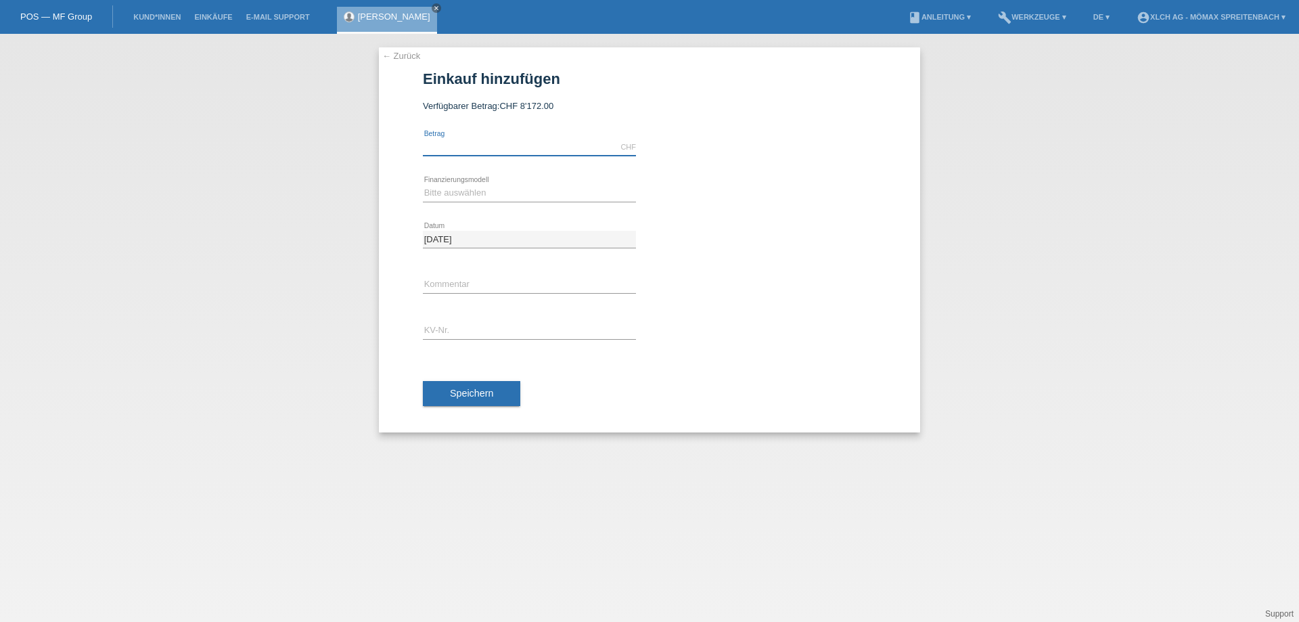
click at [470, 144] on input "text" at bounding box center [529, 147] width 213 height 17
type input "2000.00"
click at [484, 281] on input "text" at bounding box center [529, 285] width 213 height 17
click at [466, 320] on div "error KV-Nr." at bounding box center [529, 332] width 213 height 46
click at [466, 328] on input "text" at bounding box center [529, 331] width 213 height 17
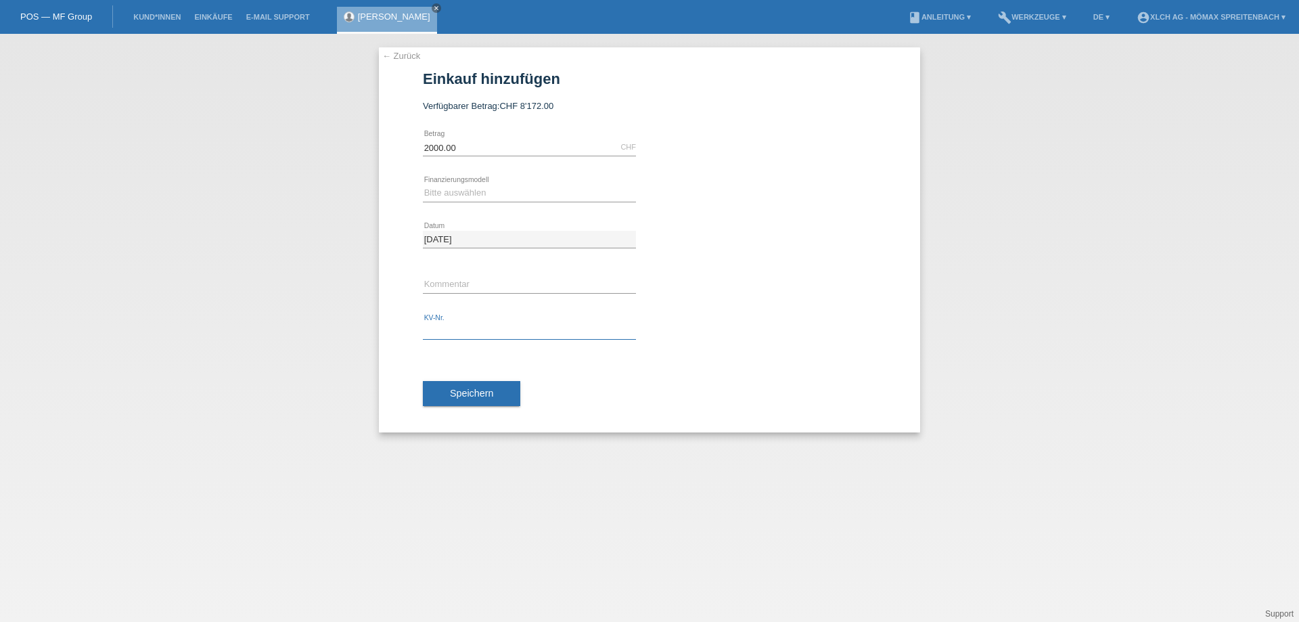
paste input "ASMVCM"
type input "ASMVCM"
click at [536, 199] on select "Bitte auswählen Kauf auf Rechnung mit Teilzahlungsoption Fixe Raten - Zinsübern…" at bounding box center [529, 193] width 213 height 16
select select "112"
click at [423, 185] on select "Bitte auswählen Kauf auf Rechnung mit Teilzahlungsoption Fixe Raten - Zinsübern…" at bounding box center [529, 193] width 213 height 16
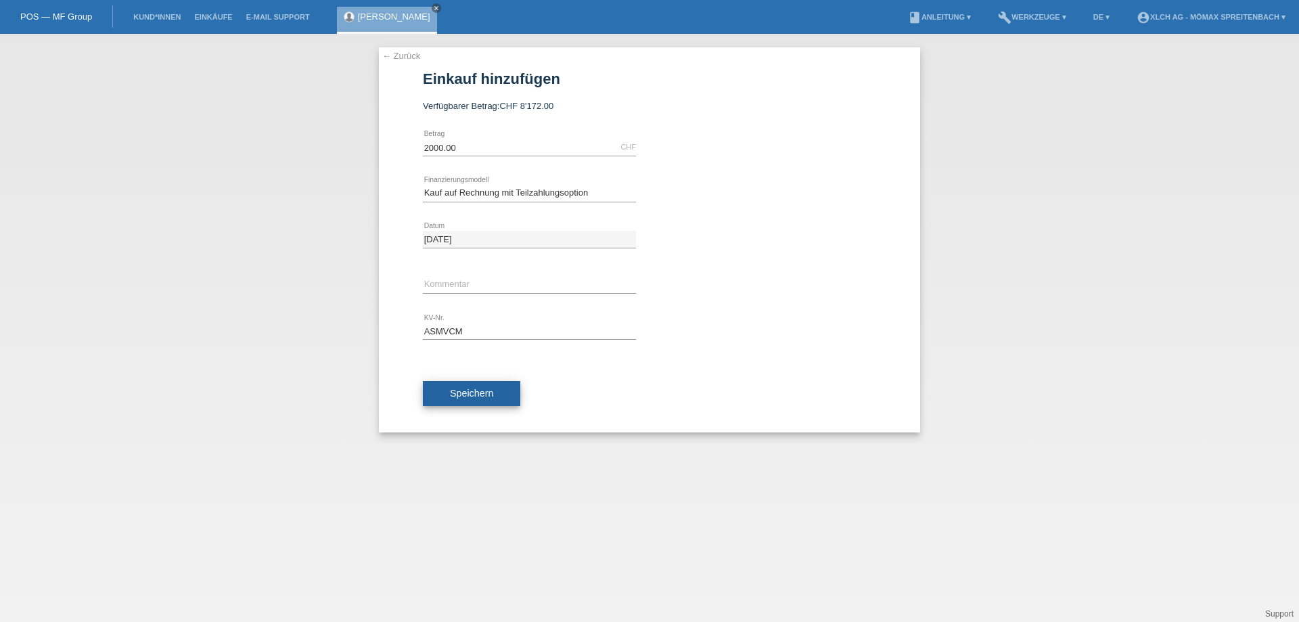
click at [466, 401] on button "Speichern" at bounding box center [471, 394] width 97 height 26
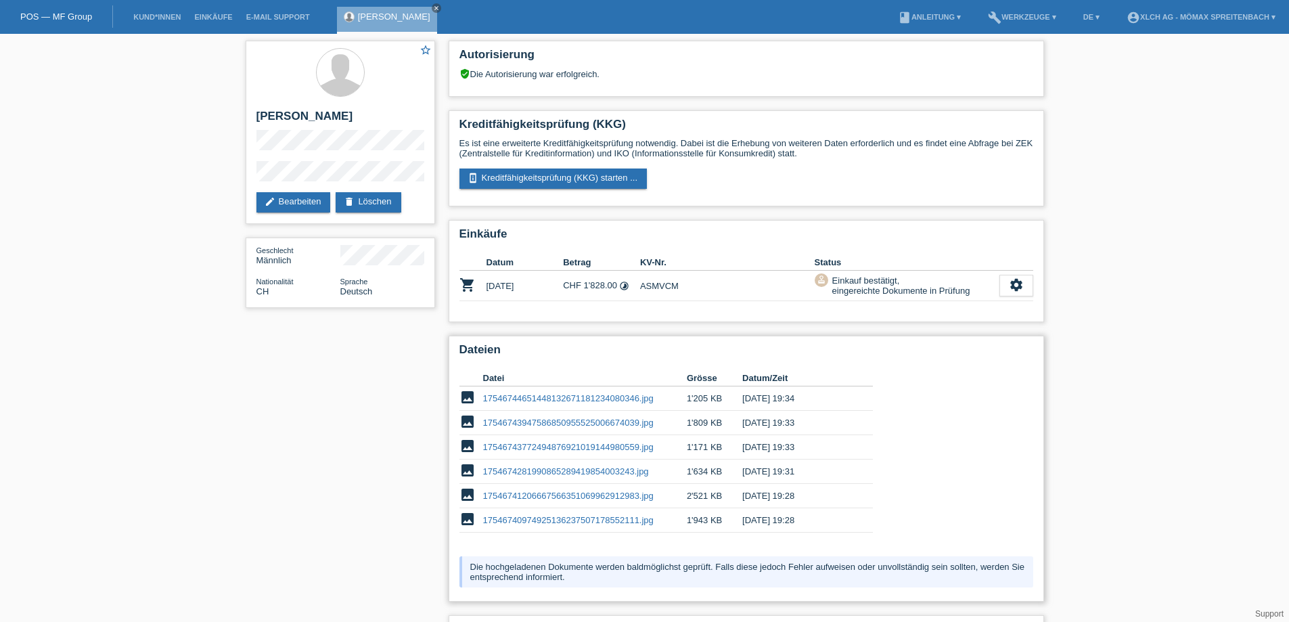
scroll to position [83, 0]
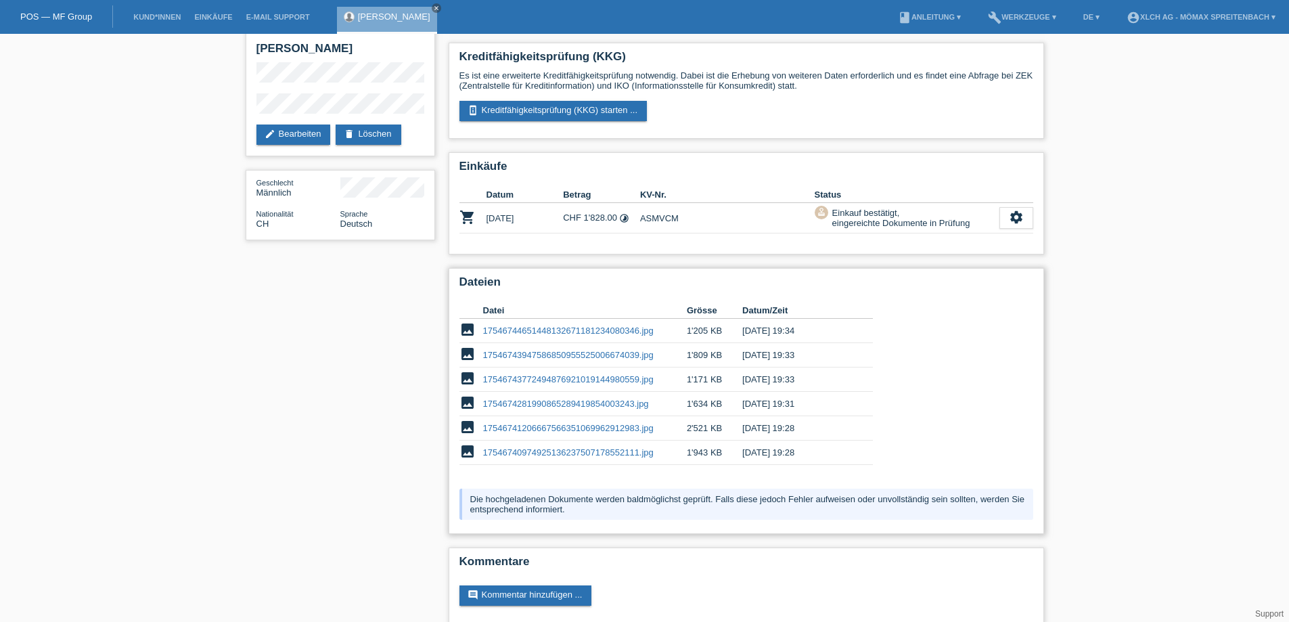
scroll to position [83, 0]
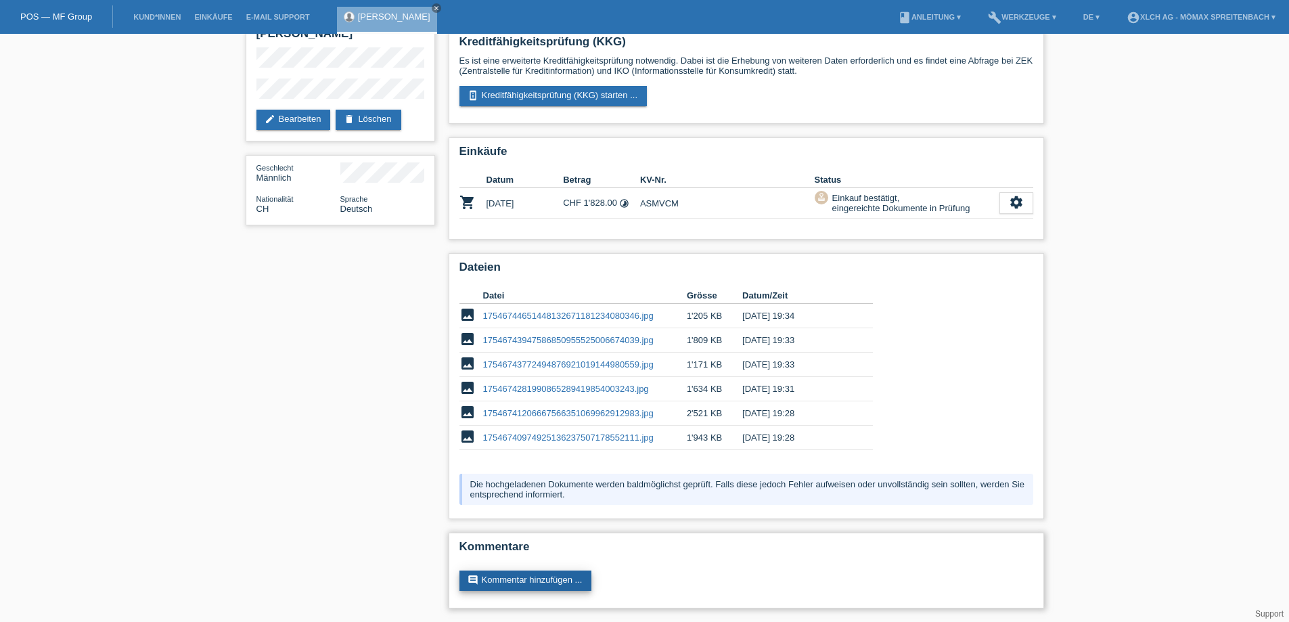
click at [528, 583] on link "comment Kommentar hinzufügen ..." at bounding box center [525, 580] width 133 height 20
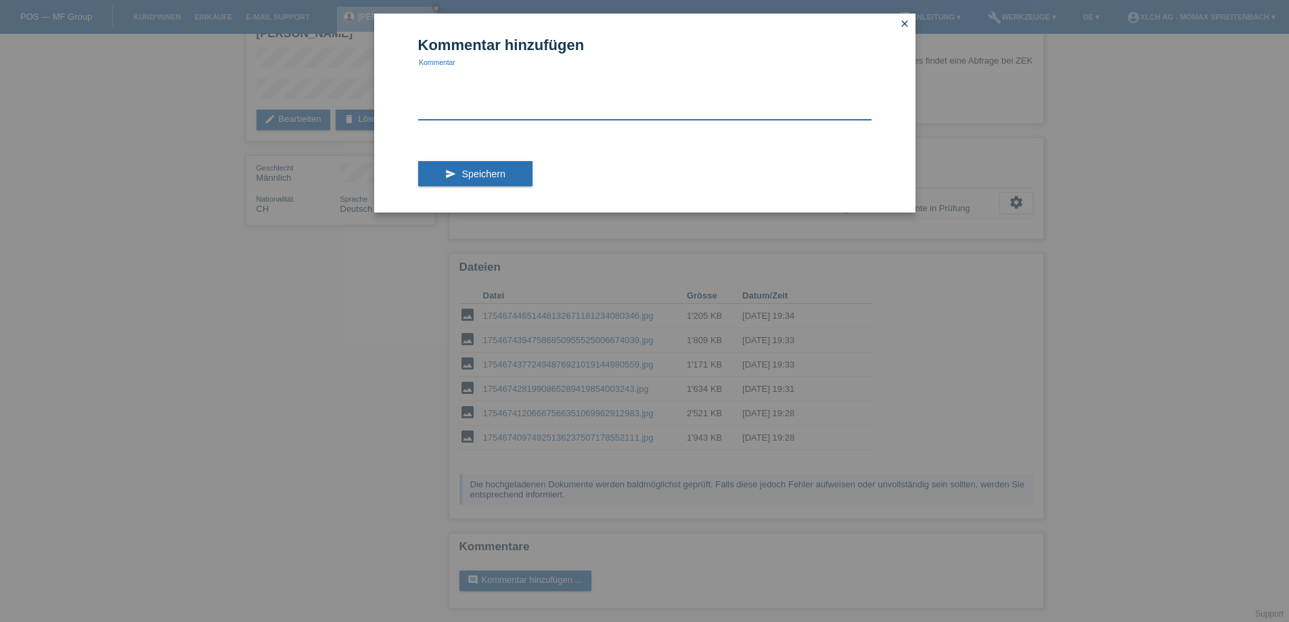
click at [553, 108] on textarea at bounding box center [644, 94] width 453 height 52
type textarea "k"
type textarea "Kunde bezahlt bei Lieferung vor Ort"
click at [458, 146] on div "send Speichern" at bounding box center [644, 174] width 453 height 78
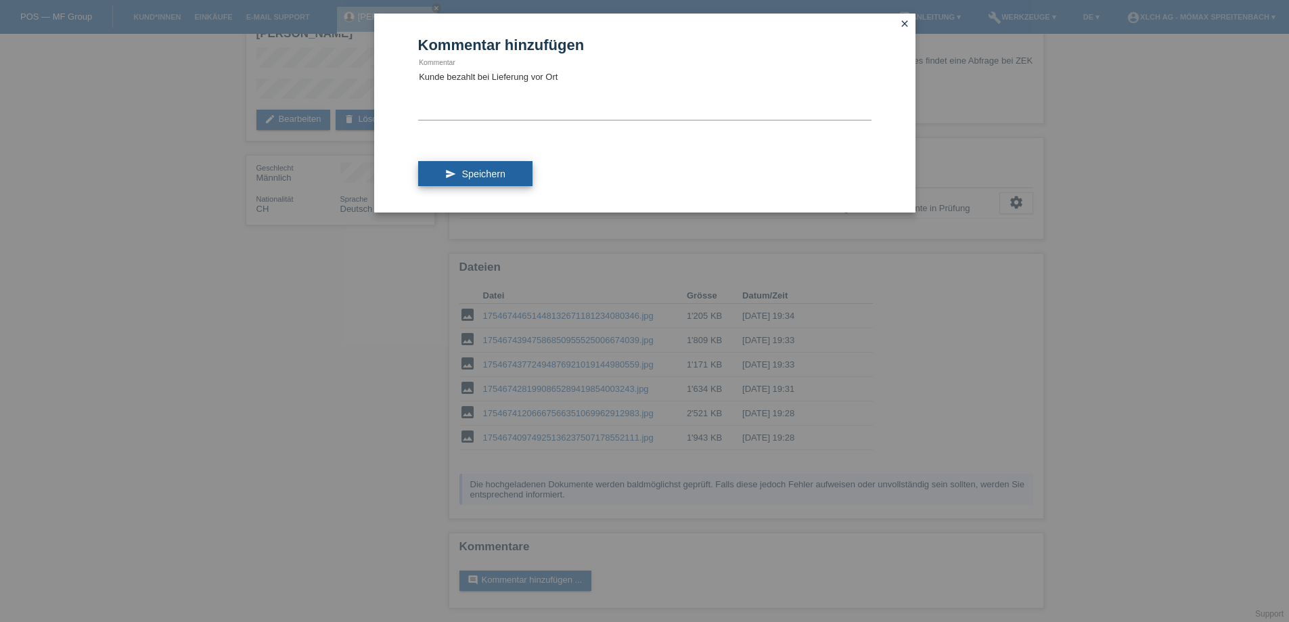
click at [466, 162] on button "send Speichern" at bounding box center [475, 174] width 114 height 26
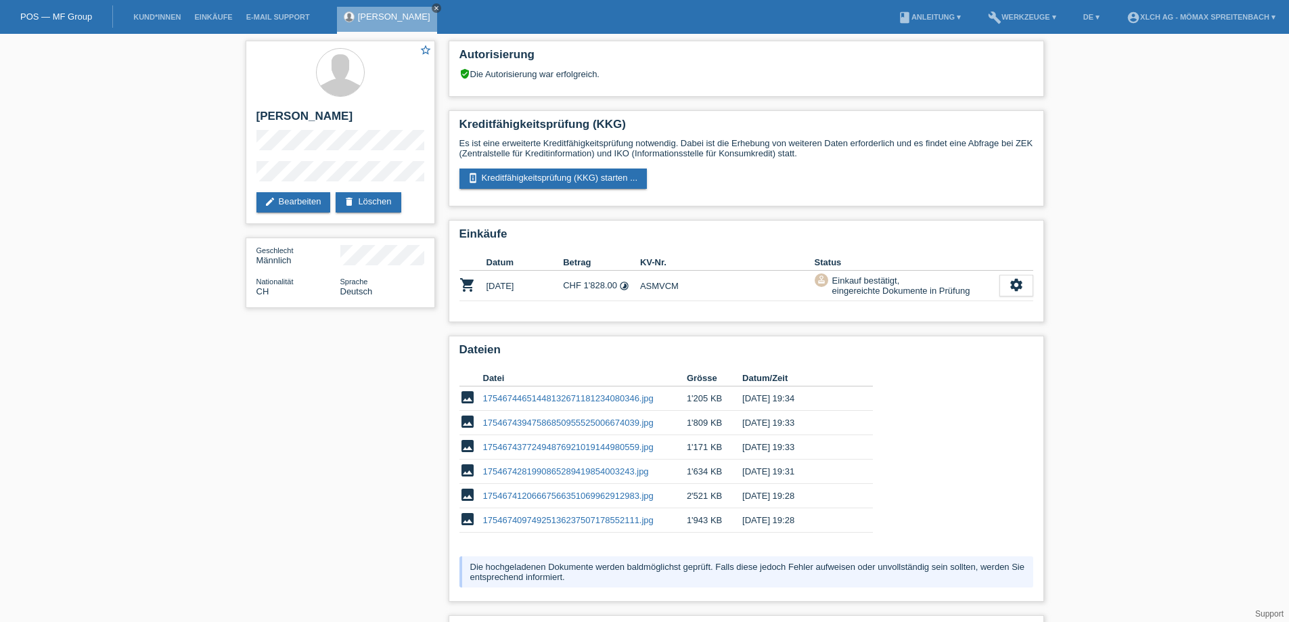
click at [433, 10] on icon "close" at bounding box center [436, 8] width 7 height 7
